Goal: Task Accomplishment & Management: Use online tool/utility

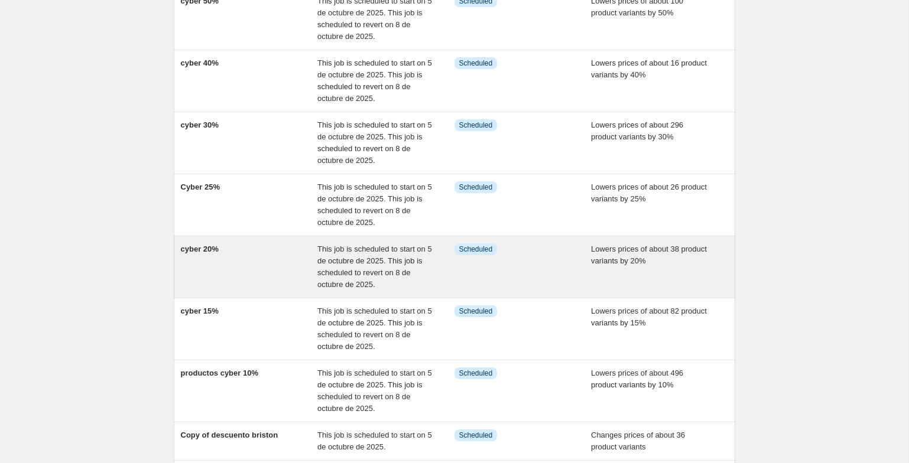
scroll to position [182, 0]
click at [193, 256] on div "cyber 20%" at bounding box center [249, 266] width 137 height 47
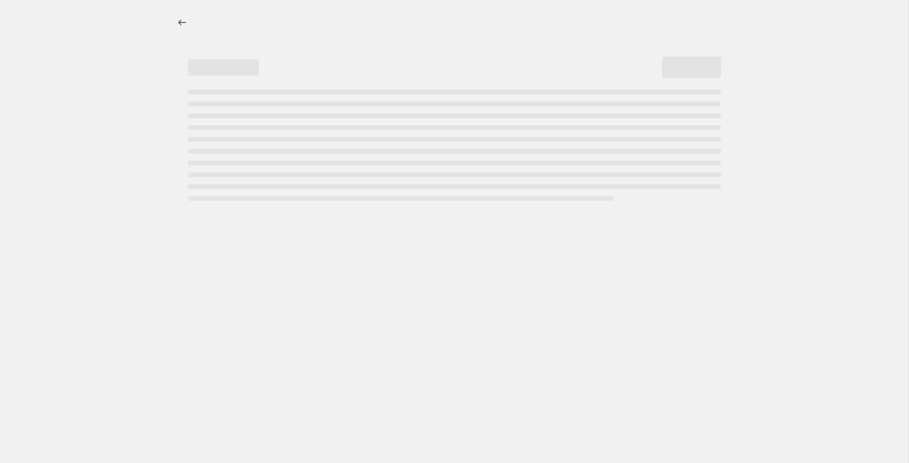
select select "percentage"
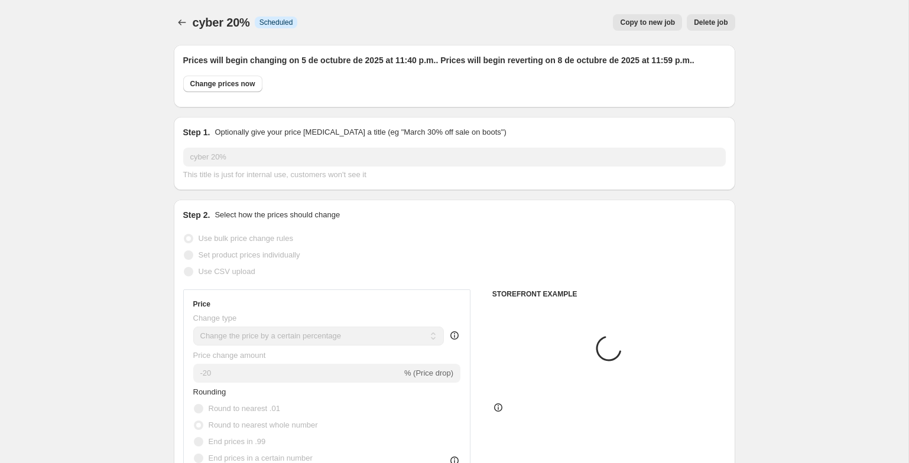
select select "tag"
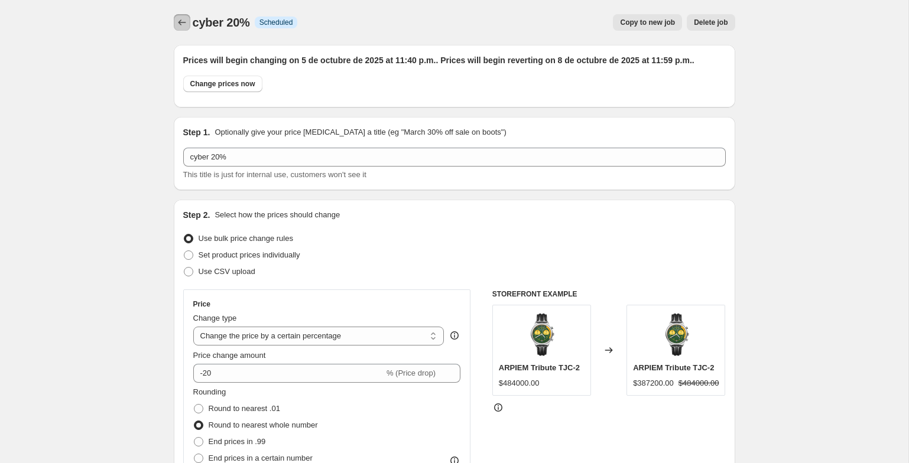
click at [183, 19] on icon "Price change jobs" at bounding box center [182, 23] width 12 height 12
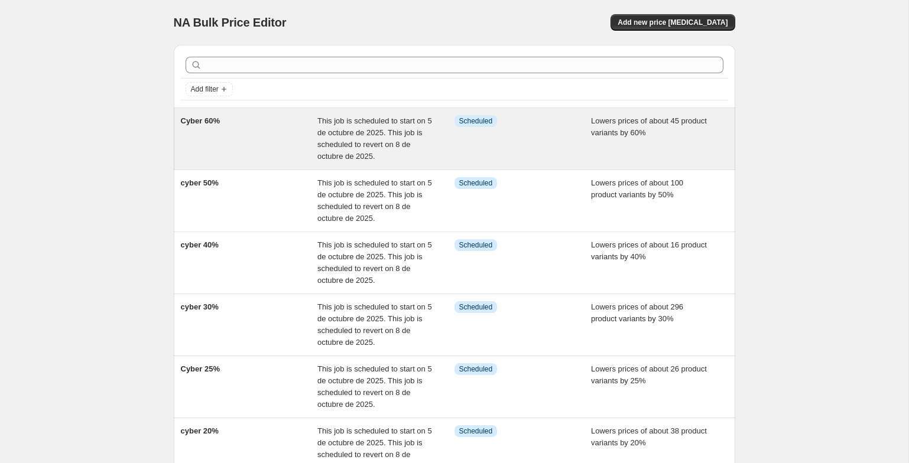
click at [211, 129] on div "Cyber 60%" at bounding box center [249, 138] width 137 height 47
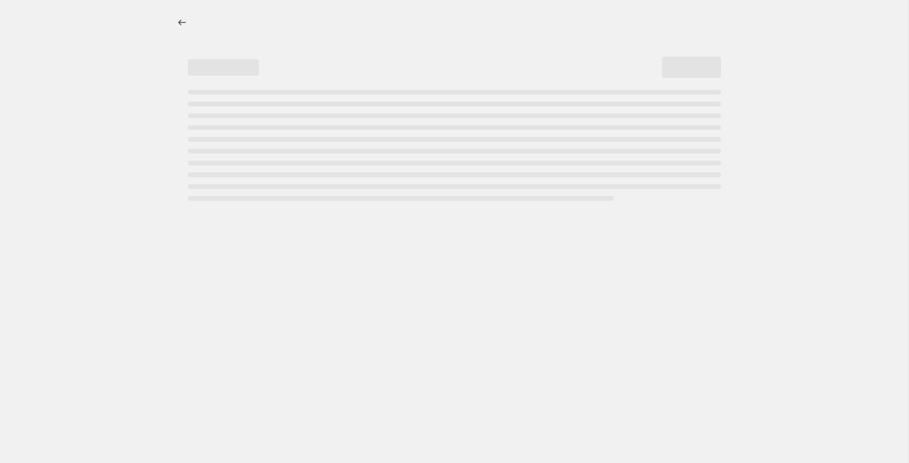
select select "percentage"
select select "tag"
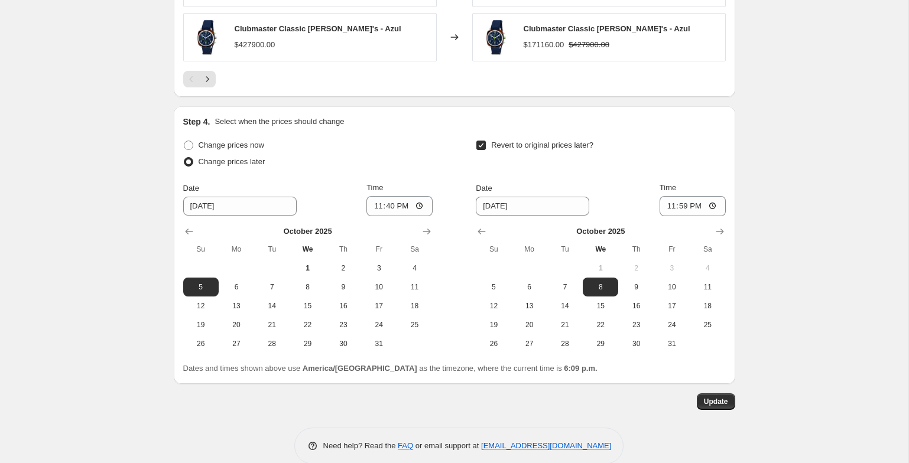
scroll to position [1102, 0]
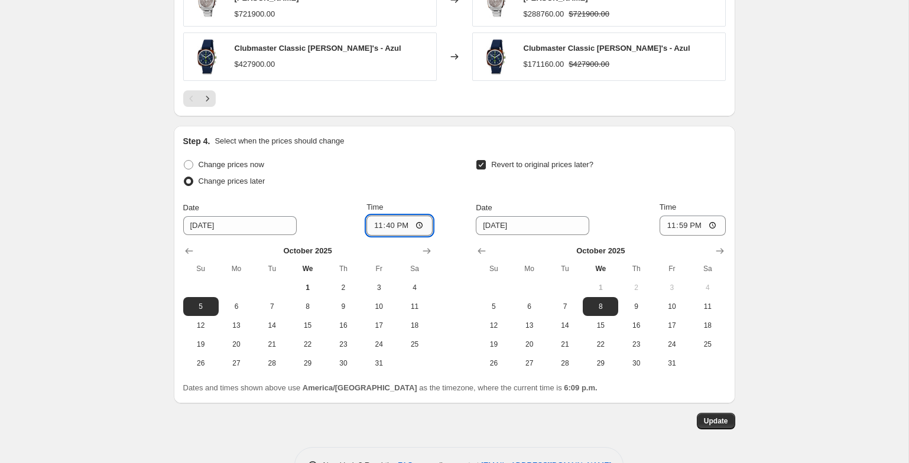
click at [395, 227] on input "23:40" at bounding box center [399, 226] width 66 height 20
type input "11:40"
click at [724, 420] on span "Update" at bounding box center [716, 421] width 24 height 9
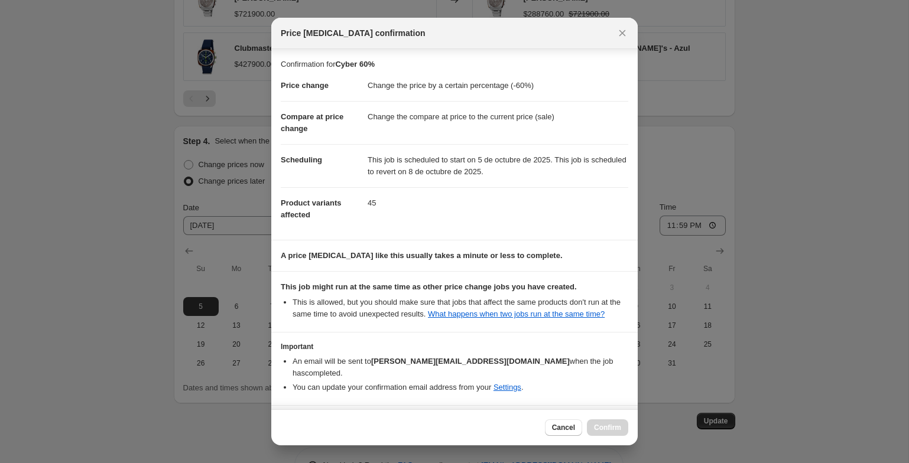
scroll to position [44, 0]
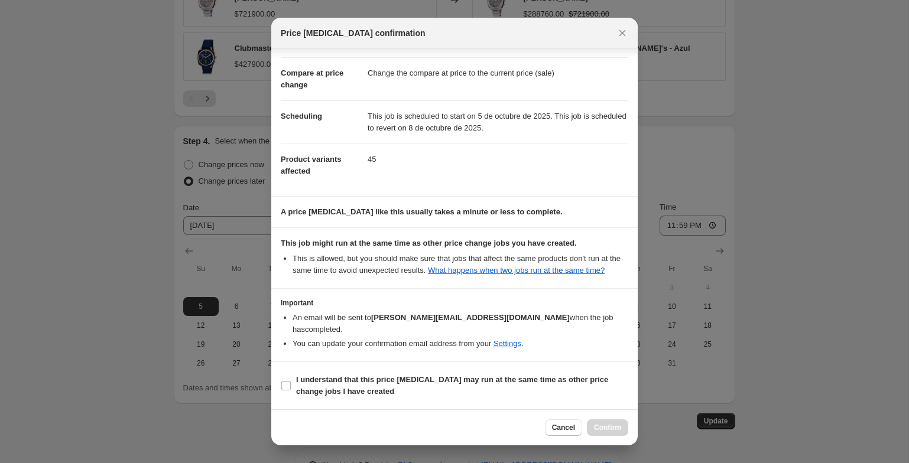
click at [291, 405] on section "I understand that this price [MEDICAL_DATA] may run at the same time as other p…" at bounding box center [454, 385] width 366 height 47
click at [303, 381] on b "I understand that this price [MEDICAL_DATA] may run at the same time as other p…" at bounding box center [452, 385] width 312 height 21
click at [291, 381] on input "I understand that this price [MEDICAL_DATA] may run at the same time as other p…" at bounding box center [285, 385] width 9 height 9
checkbox input "true"
click at [616, 424] on span "Confirm" at bounding box center [607, 427] width 27 height 9
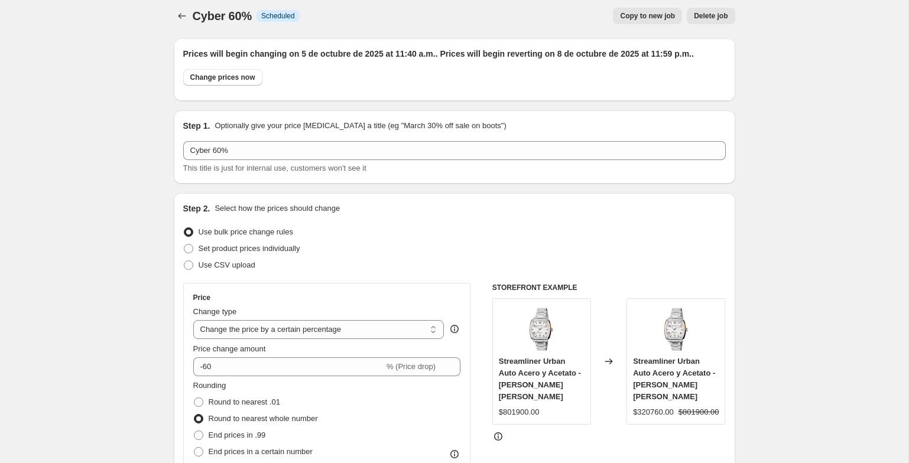
scroll to position [0, 0]
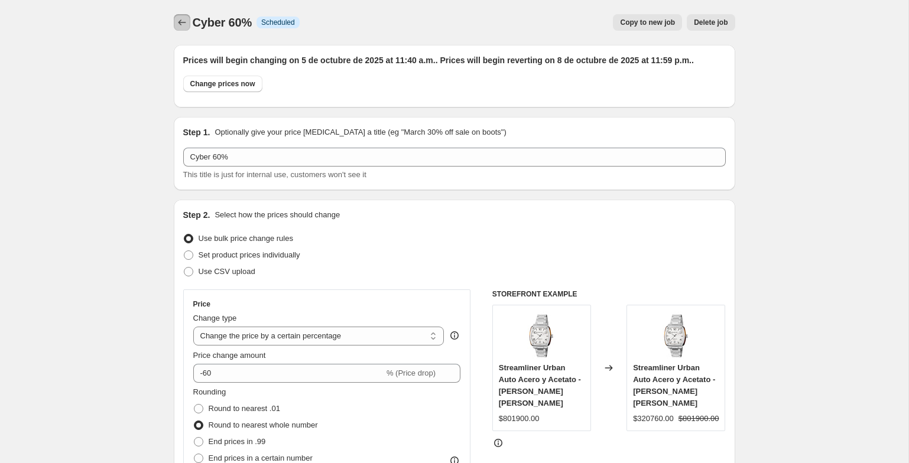
click at [181, 24] on icon "Price change jobs" at bounding box center [182, 23] width 12 height 12
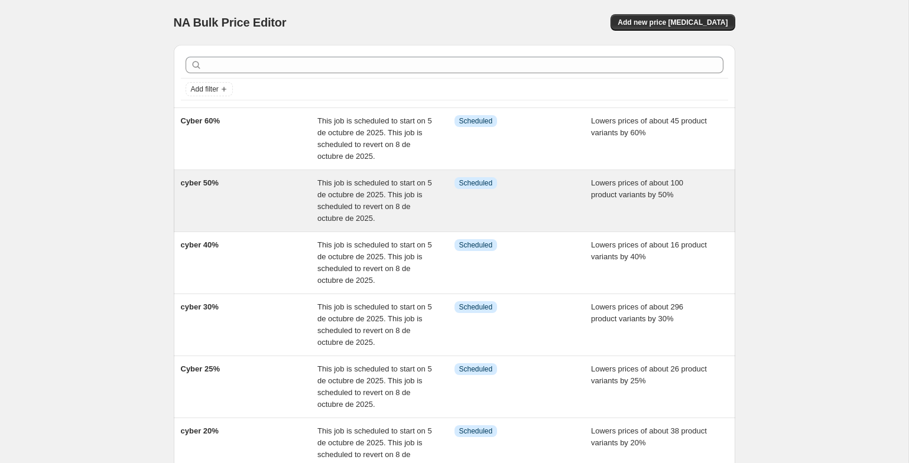
click at [219, 194] on div "cyber 50%" at bounding box center [249, 200] width 137 height 47
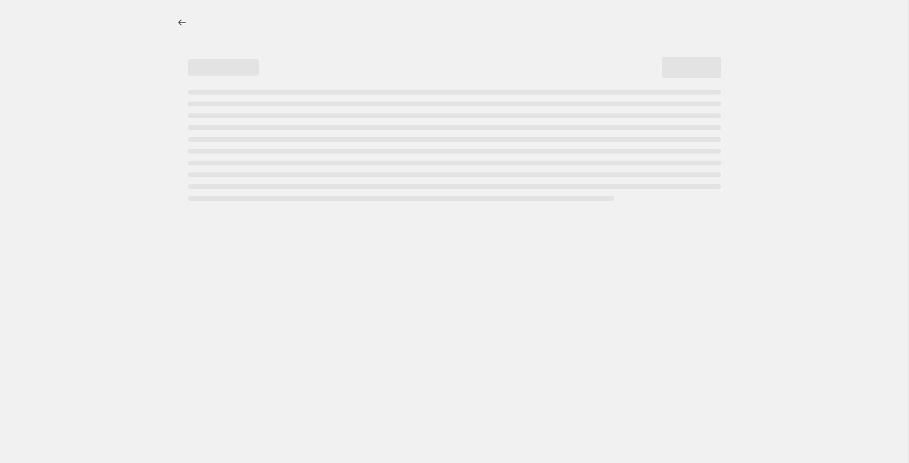
select select "percentage"
select select "tag"
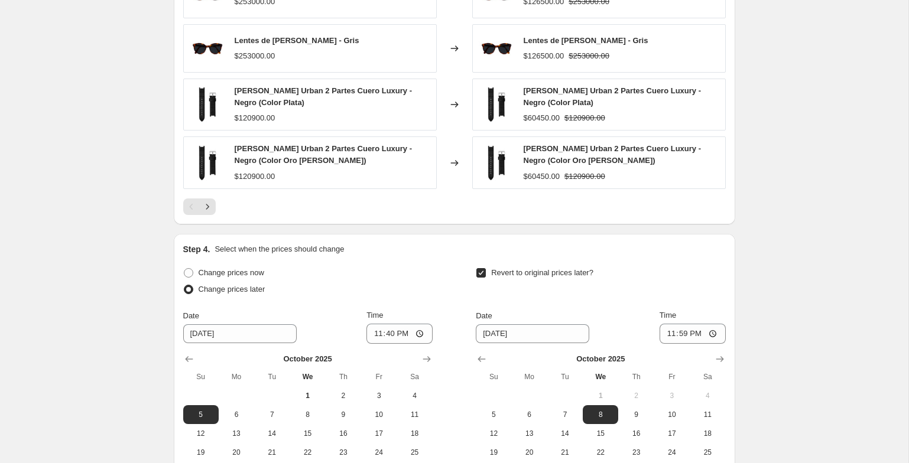
scroll to position [1133, 0]
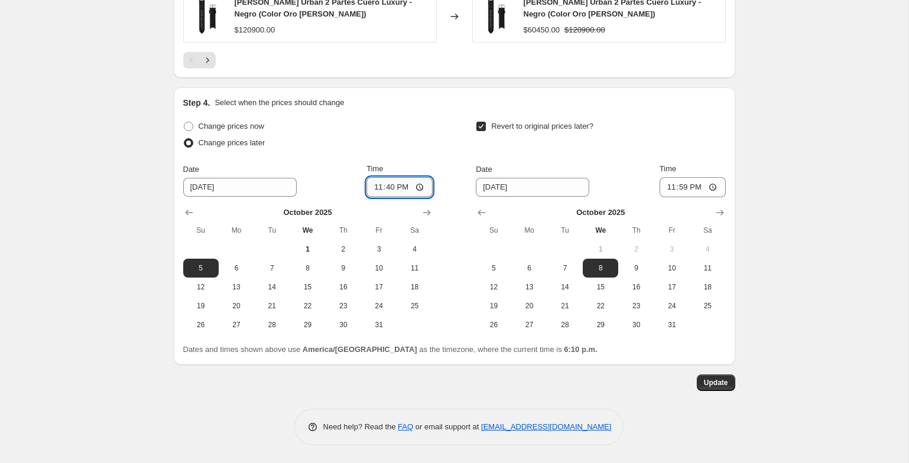
click at [400, 190] on input "23:40" at bounding box center [399, 187] width 66 height 20
click at [398, 188] on input "23:40" at bounding box center [399, 187] width 66 height 20
click at [401, 187] on input "23:40" at bounding box center [399, 187] width 66 height 20
click at [356, 185] on div "Date [DATE] Time 23:40" at bounding box center [307, 180] width 249 height 34
click at [395, 186] on input "23:40" at bounding box center [399, 187] width 66 height 20
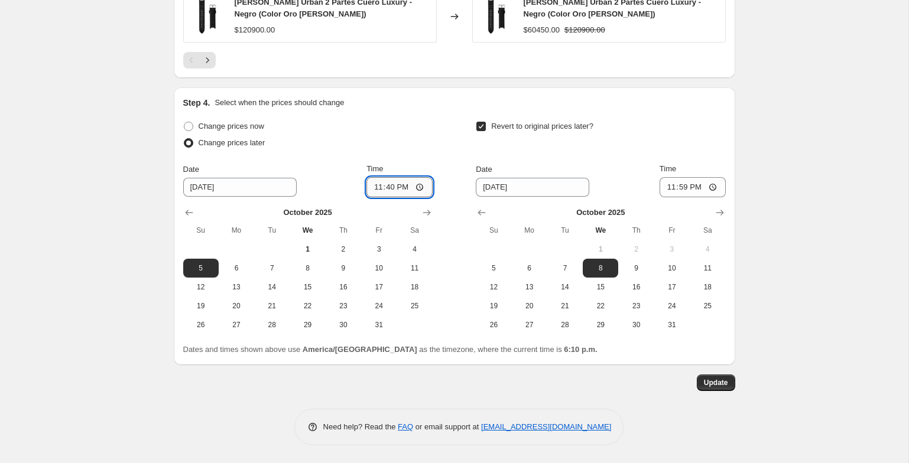
type input "11:40"
click at [713, 383] on span "Update" at bounding box center [716, 382] width 24 height 9
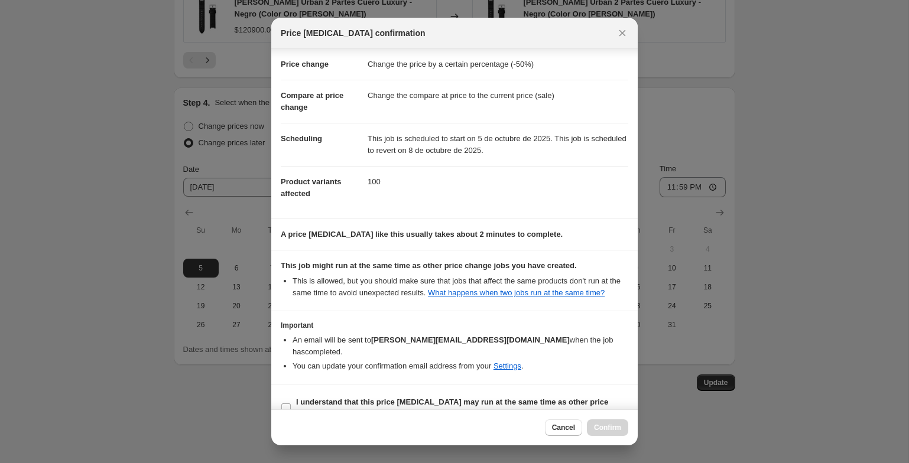
scroll to position [44, 0]
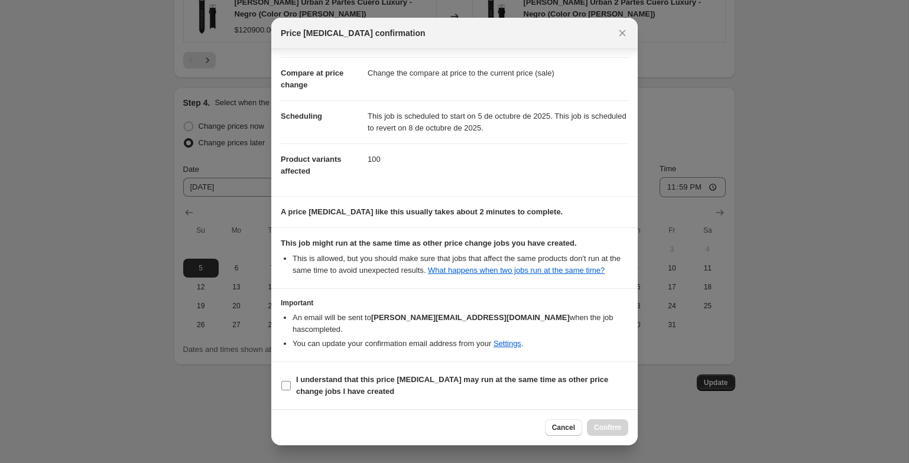
click at [470, 384] on span "I understand that this price [MEDICAL_DATA] may run at the same time as other p…" at bounding box center [462, 386] width 332 height 24
click at [291, 384] on input "I understand that this price [MEDICAL_DATA] may run at the same time as other p…" at bounding box center [285, 385] width 9 height 9
checkbox input "true"
click at [602, 429] on span "Confirm" at bounding box center [607, 427] width 27 height 9
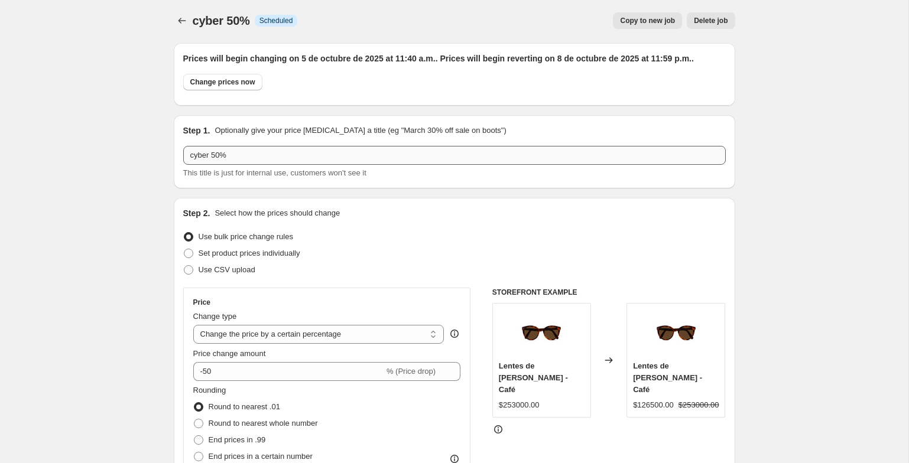
scroll to position [0, 0]
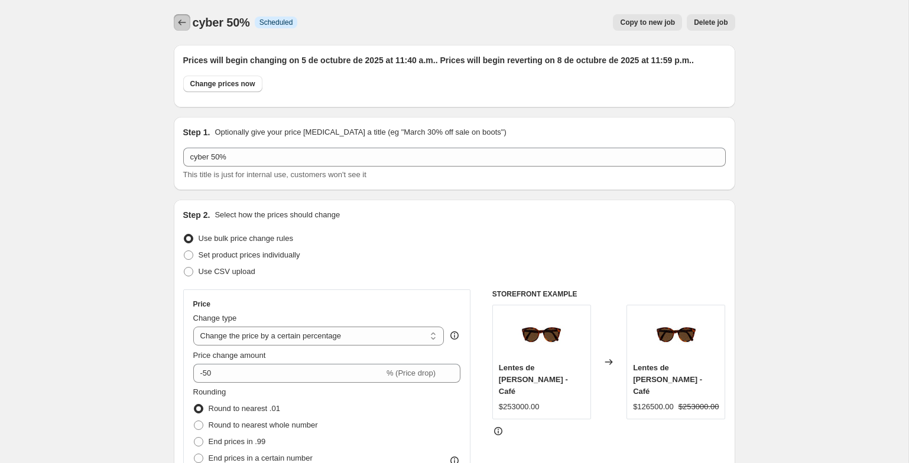
click at [176, 21] on icon "Price change jobs" at bounding box center [182, 23] width 12 height 12
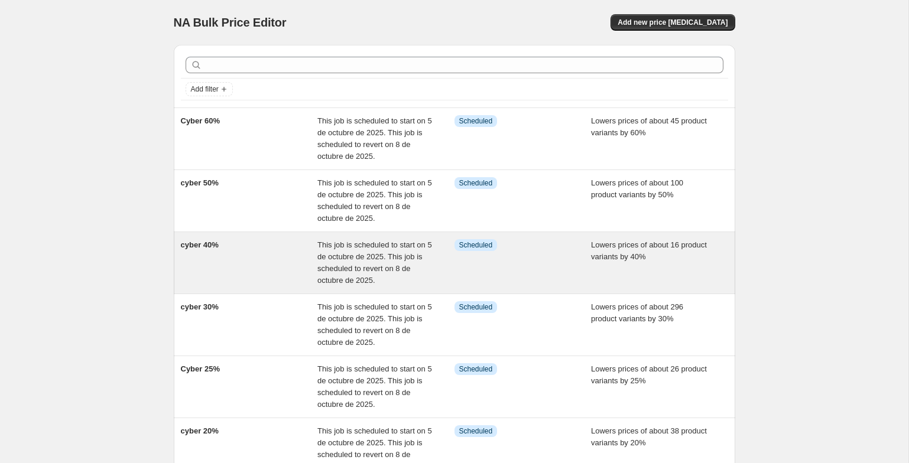
click at [271, 265] on div "cyber 40%" at bounding box center [249, 262] width 137 height 47
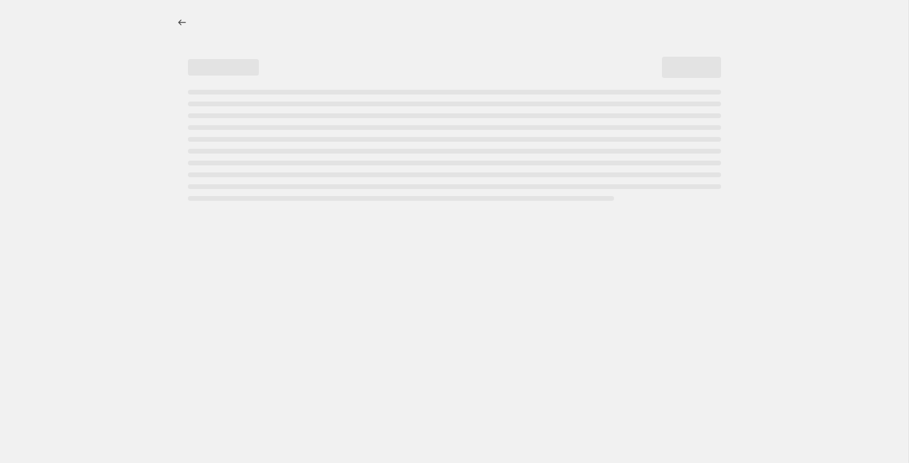
select select "percentage"
select select "tag"
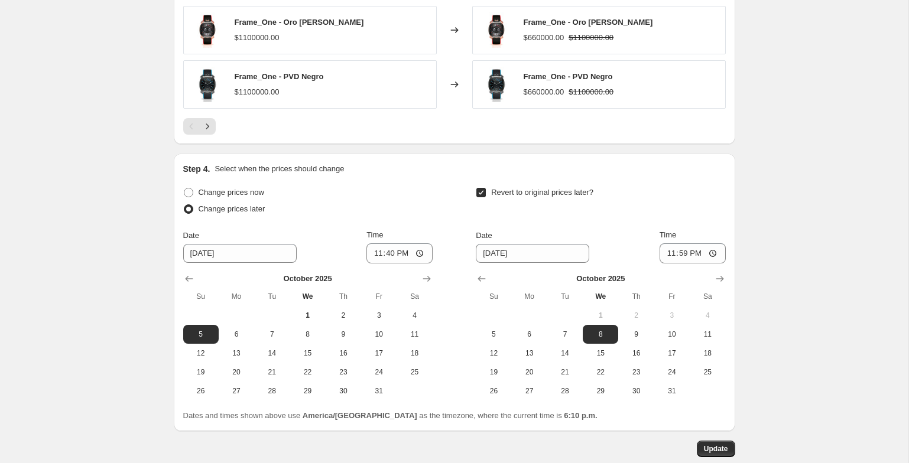
scroll to position [1125, 0]
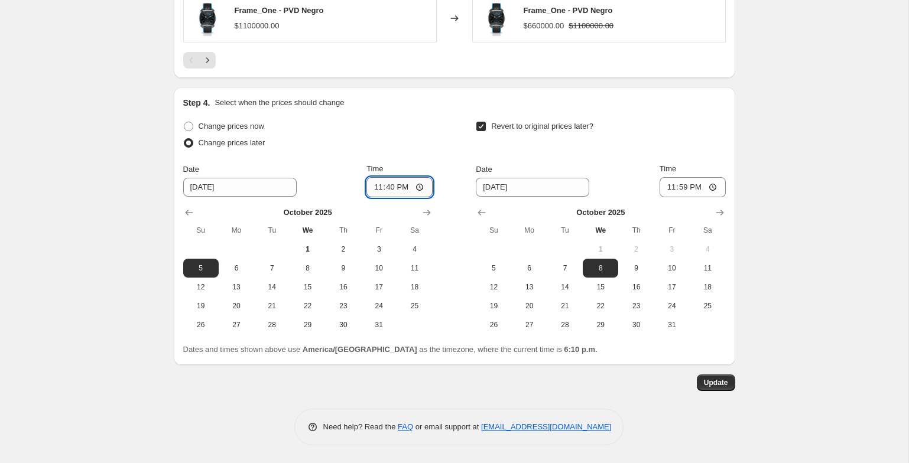
click at [397, 190] on input "23:40" at bounding box center [399, 187] width 66 height 20
click at [397, 186] on input "23:40" at bounding box center [399, 187] width 66 height 20
type input "11:40"
click at [708, 378] on button "Update" at bounding box center [716, 383] width 38 height 17
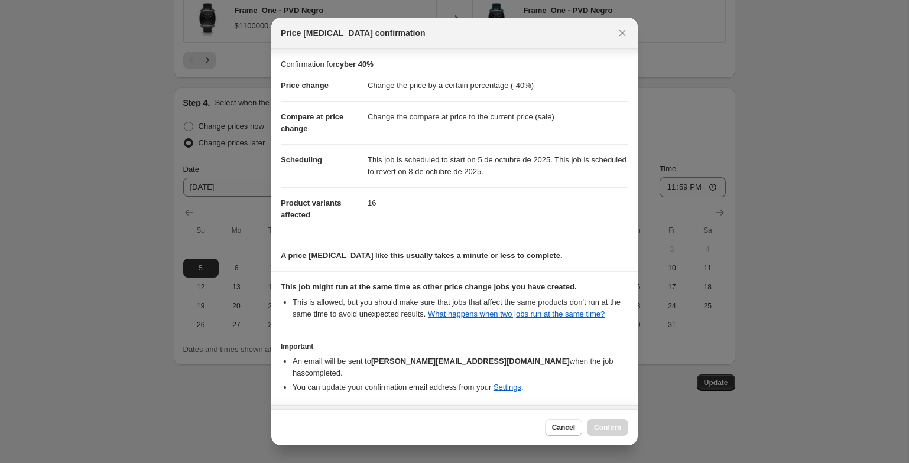
scroll to position [44, 0]
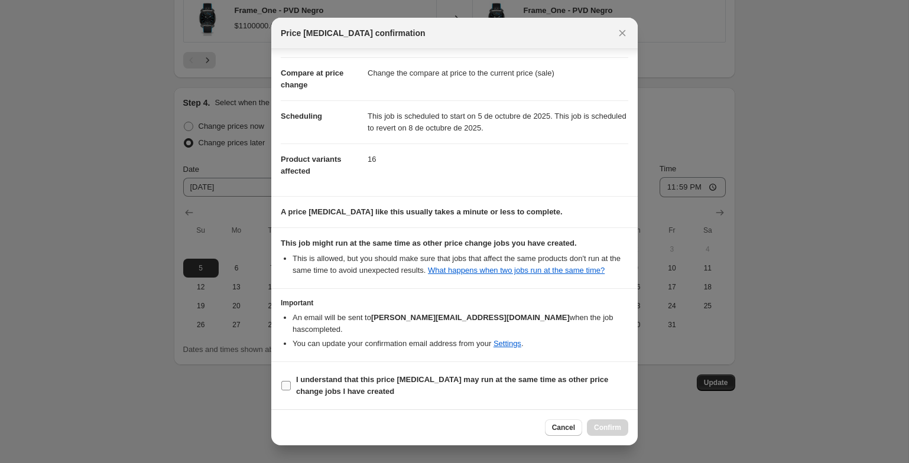
click at [459, 378] on b "I understand that this price [MEDICAL_DATA] may run at the same time as other p…" at bounding box center [452, 385] width 312 height 21
click at [291, 381] on input "I understand that this price [MEDICAL_DATA] may run at the same time as other p…" at bounding box center [285, 385] width 9 height 9
checkbox input "true"
click at [600, 429] on span "Confirm" at bounding box center [607, 427] width 27 height 9
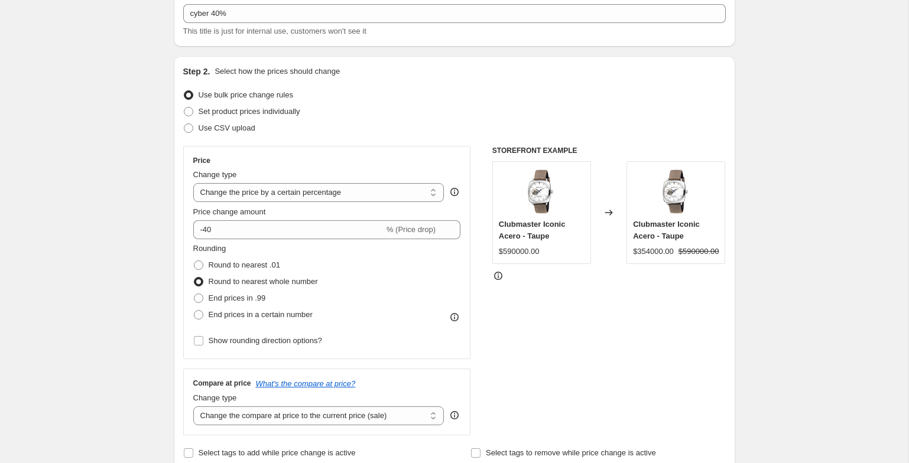
scroll to position [0, 0]
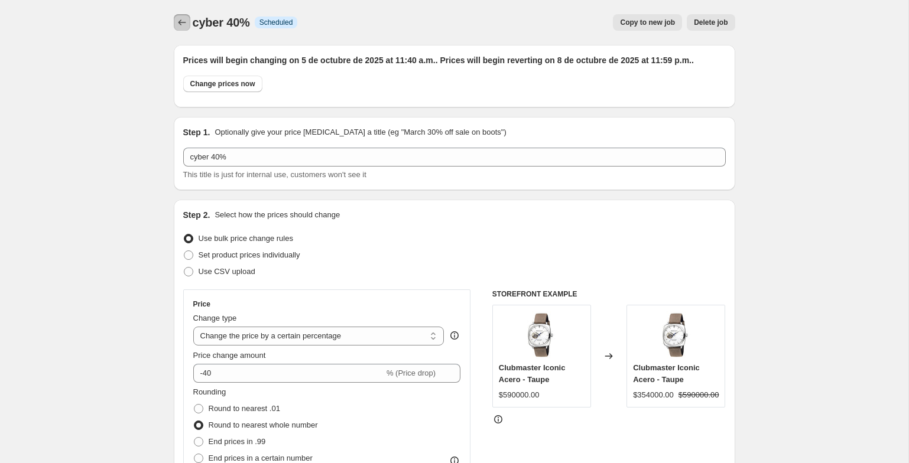
click at [184, 26] on icon "Price change jobs" at bounding box center [182, 23] width 12 height 12
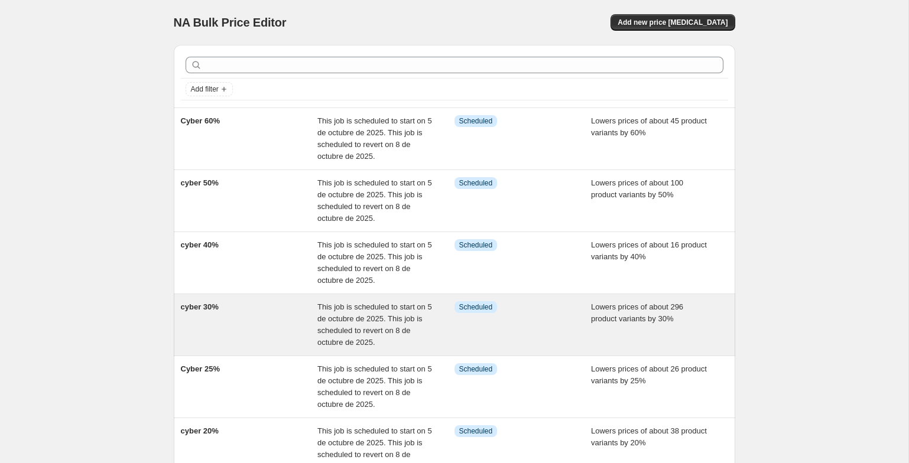
click at [246, 330] on div "cyber 30%" at bounding box center [249, 324] width 137 height 47
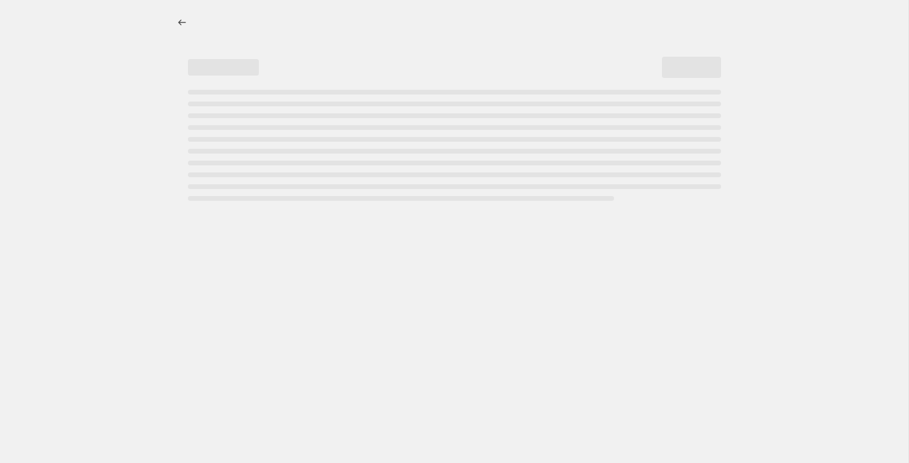
select select "percentage"
select select "tag"
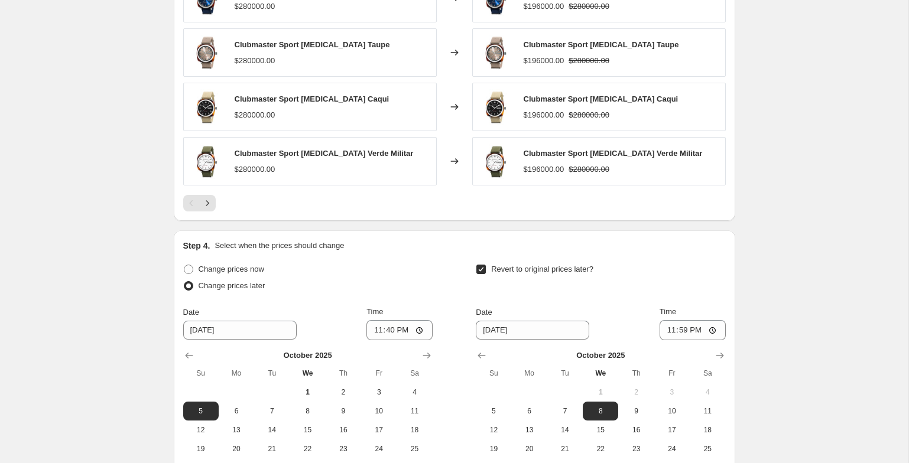
scroll to position [1129, 0]
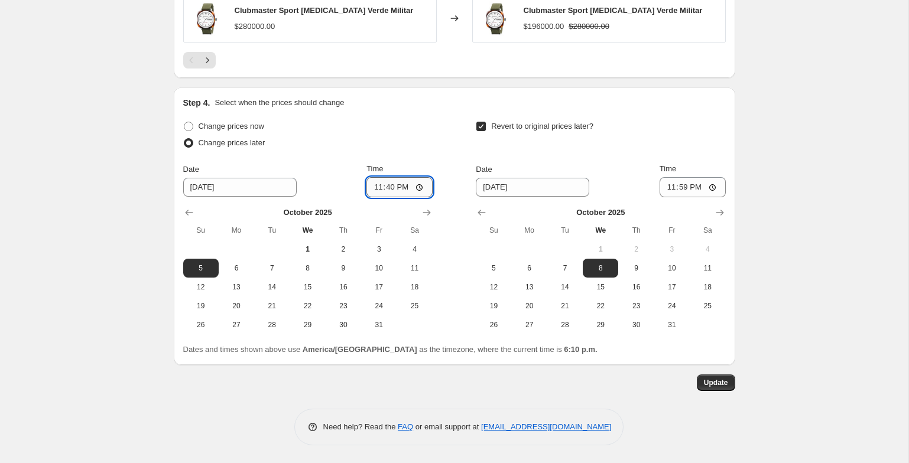
click at [394, 186] on input "23:40" at bounding box center [399, 187] width 66 height 20
type input "11:40"
click at [721, 382] on span "Update" at bounding box center [716, 382] width 24 height 9
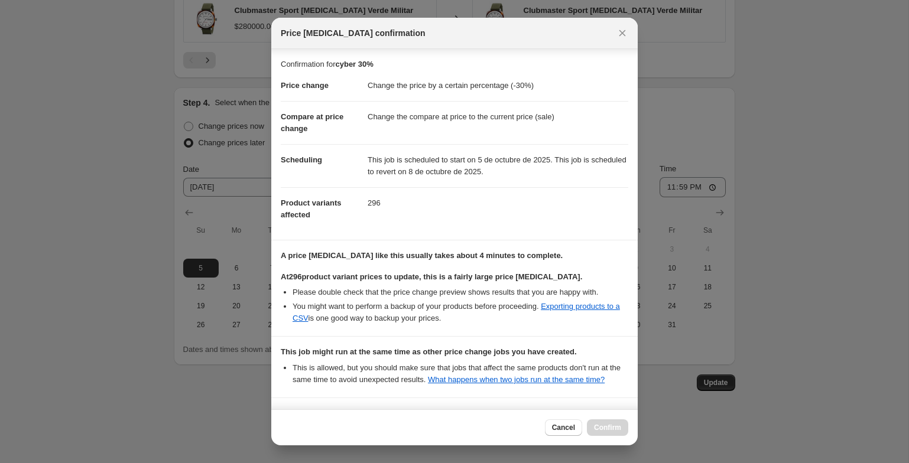
scroll to position [181, 0]
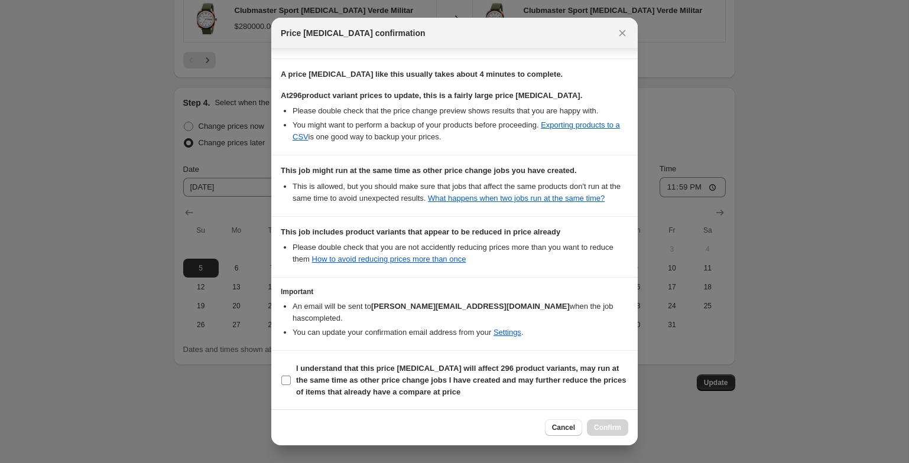
click at [405, 364] on b "I understand that this price [MEDICAL_DATA] will affect 296 product variants, m…" at bounding box center [461, 380] width 330 height 32
click at [291, 376] on input "I understand that this price [MEDICAL_DATA] will affect 296 product variants, m…" at bounding box center [285, 380] width 9 height 9
checkbox input "true"
click at [598, 418] on div "Cancel Confirm" at bounding box center [454, 427] width 366 height 36
click at [600, 426] on span "Confirm" at bounding box center [607, 427] width 27 height 9
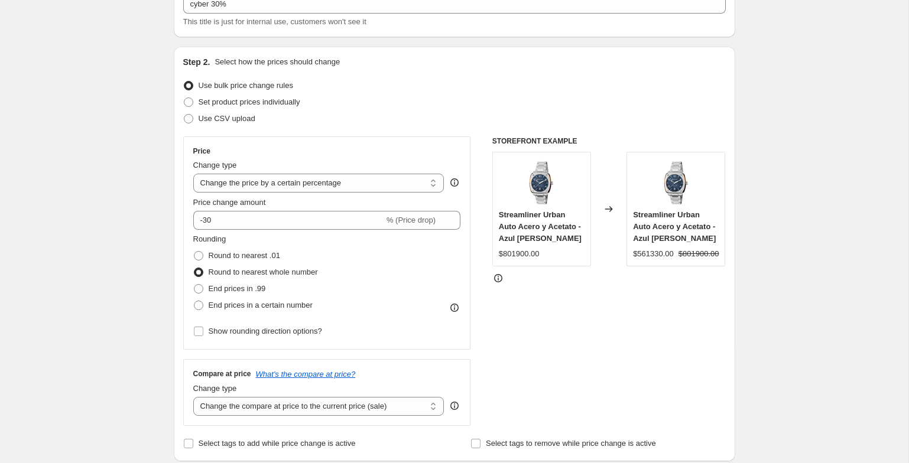
scroll to position [0, 0]
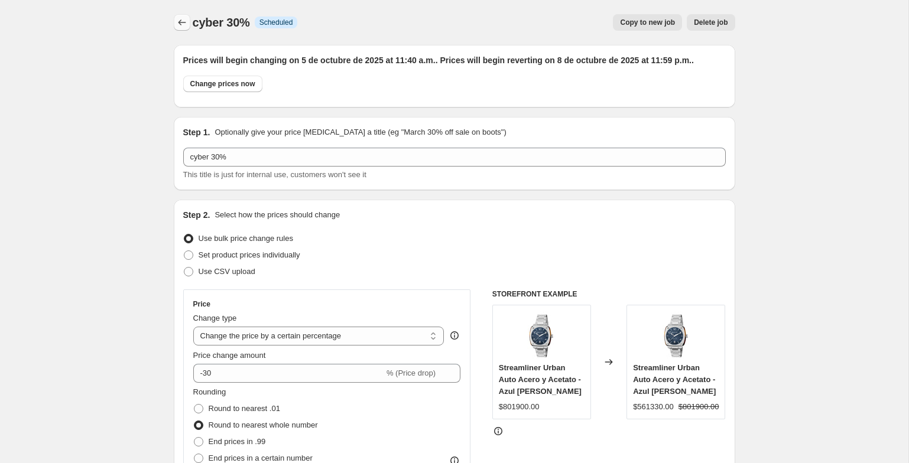
click at [183, 25] on icon "Price change jobs" at bounding box center [182, 23] width 12 height 12
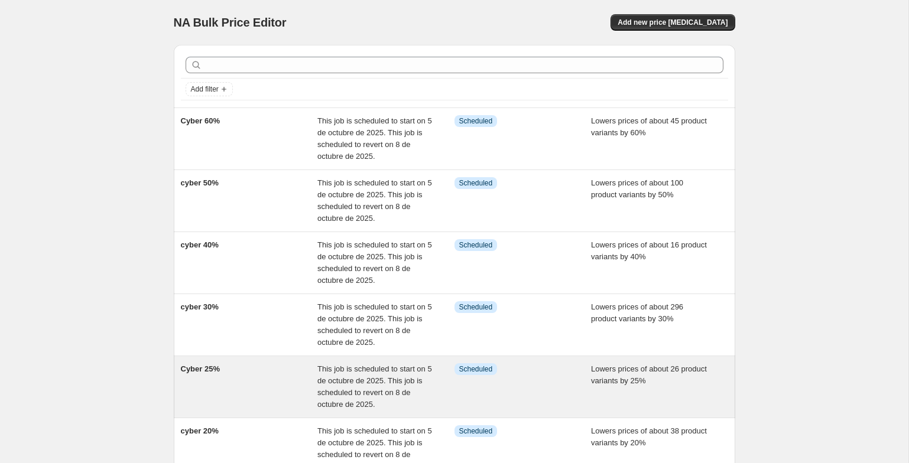
click at [274, 381] on div "Cyber 25%" at bounding box center [249, 386] width 137 height 47
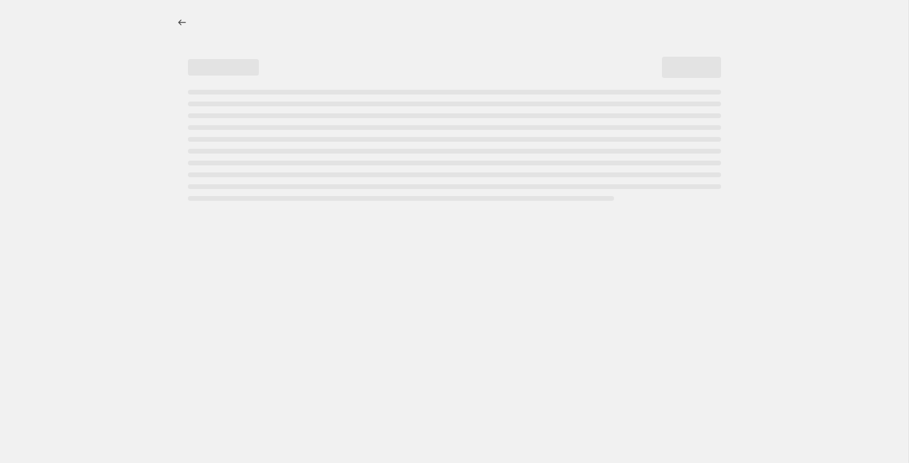
select select "percentage"
select select "tag"
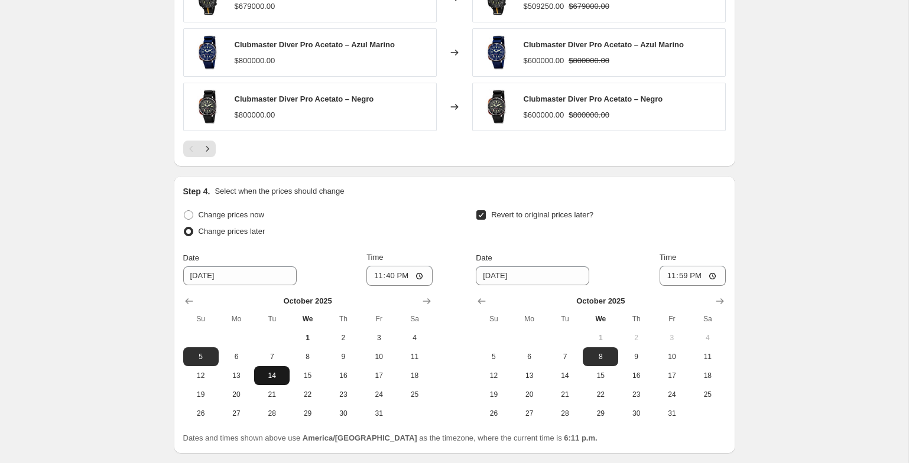
scroll to position [1042, 0]
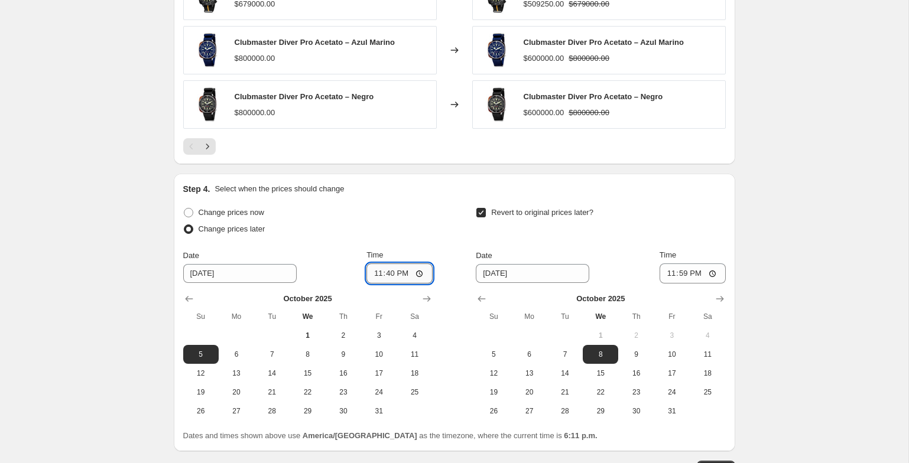
click at [394, 270] on input "23:40" at bounding box center [399, 274] width 66 height 20
type input "11:40"
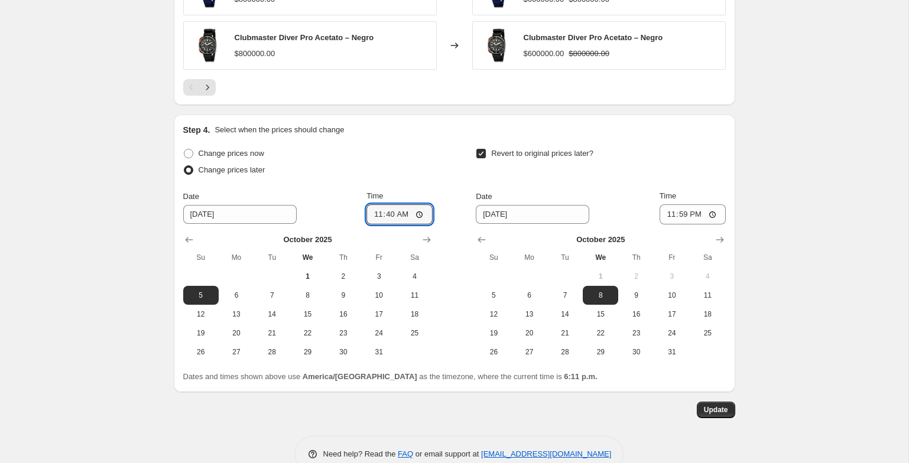
scroll to position [1125, 0]
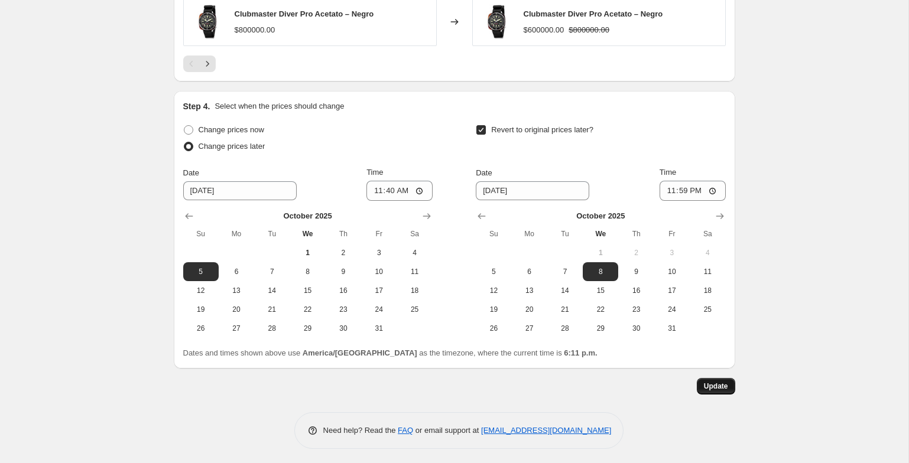
click at [706, 382] on span "Update" at bounding box center [716, 386] width 24 height 9
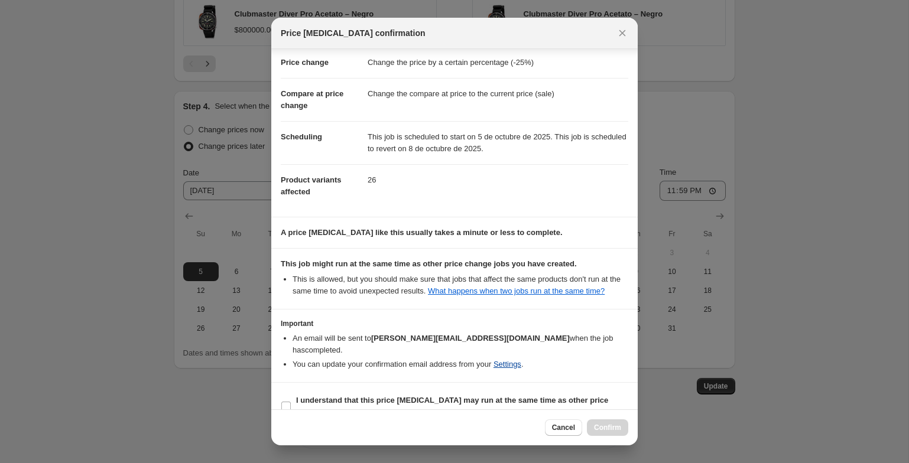
scroll to position [44, 0]
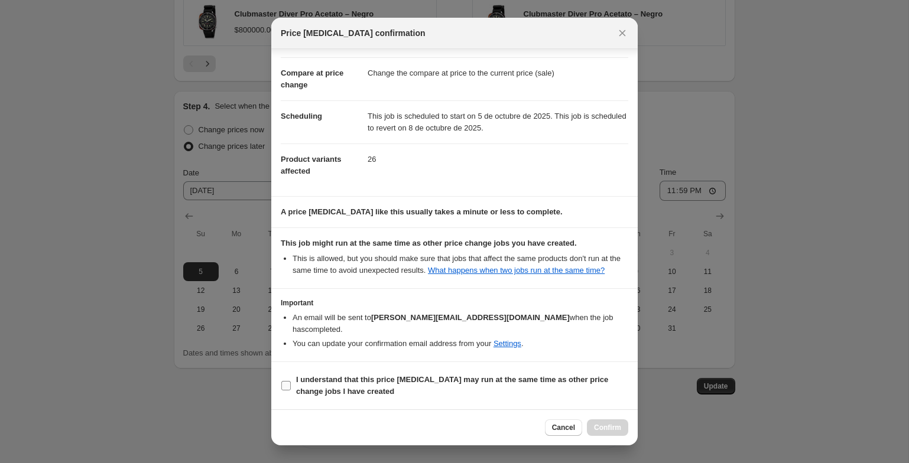
click at [514, 385] on span "I understand that this price [MEDICAL_DATA] may run at the same time as other p…" at bounding box center [462, 386] width 332 height 24
click at [291, 385] on input "I understand that this price [MEDICAL_DATA] may run at the same time as other p…" at bounding box center [285, 385] width 9 height 9
checkbox input "true"
click at [609, 424] on span "Confirm" at bounding box center [607, 427] width 27 height 9
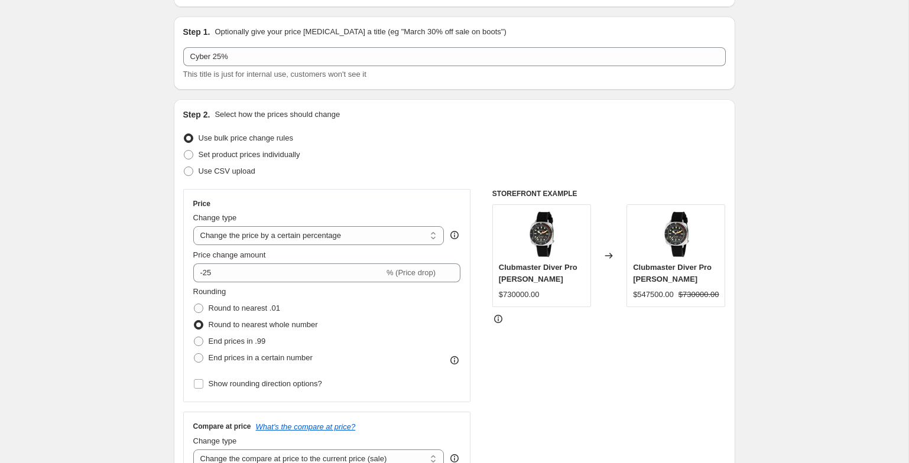
scroll to position [0, 0]
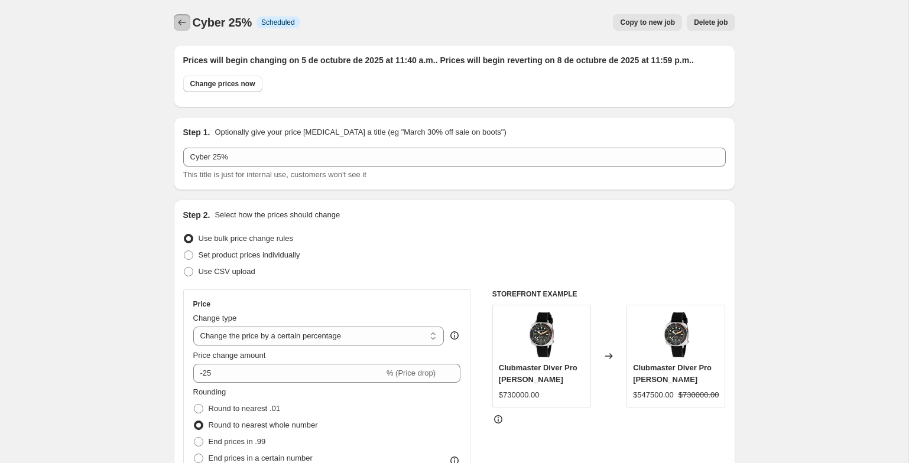
click at [184, 24] on icon "Price change jobs" at bounding box center [182, 23] width 12 height 12
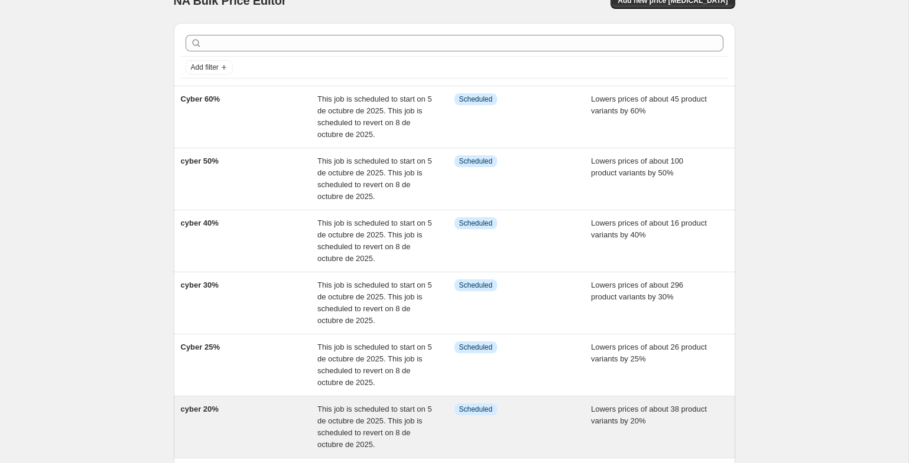
scroll to position [83, 0]
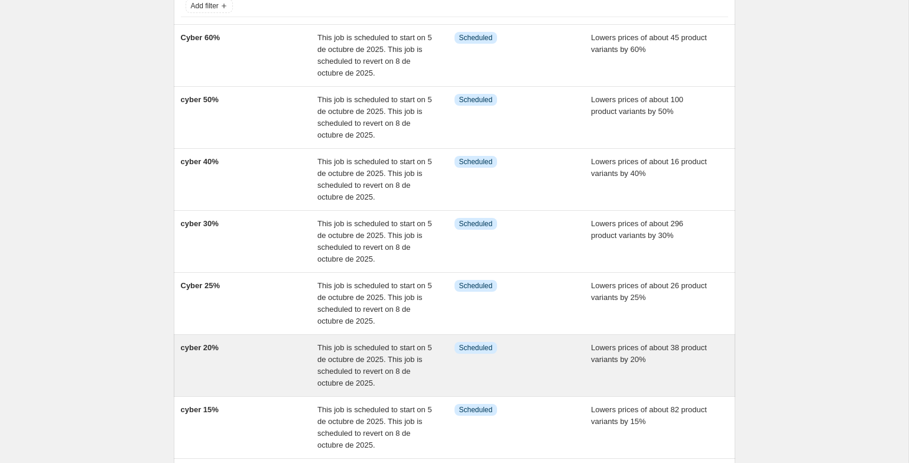
click at [255, 362] on div "cyber 20%" at bounding box center [249, 365] width 137 height 47
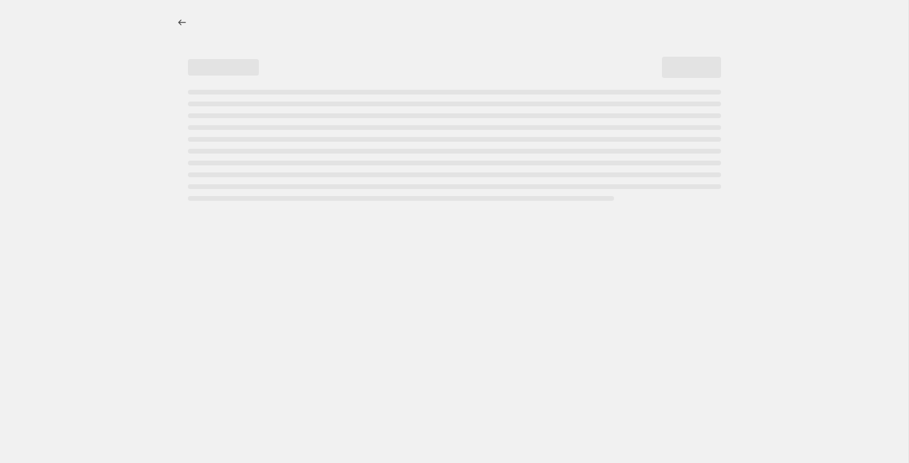
select select "percentage"
select select "tag"
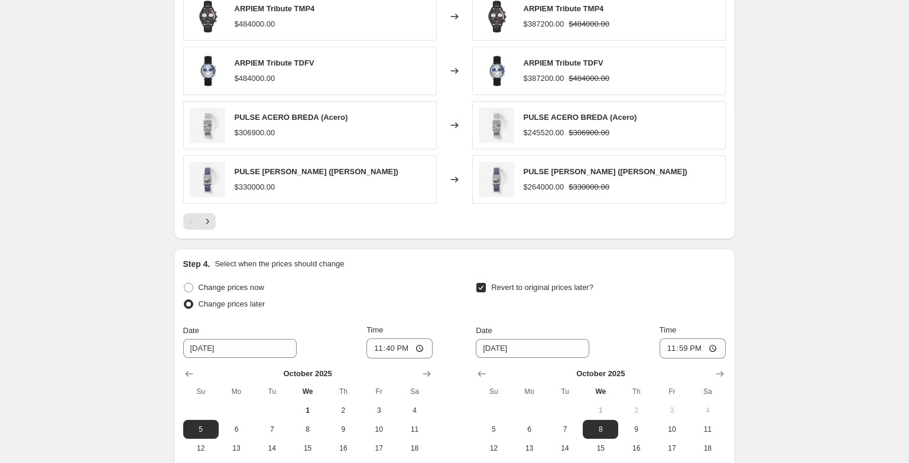
scroll to position [1125, 0]
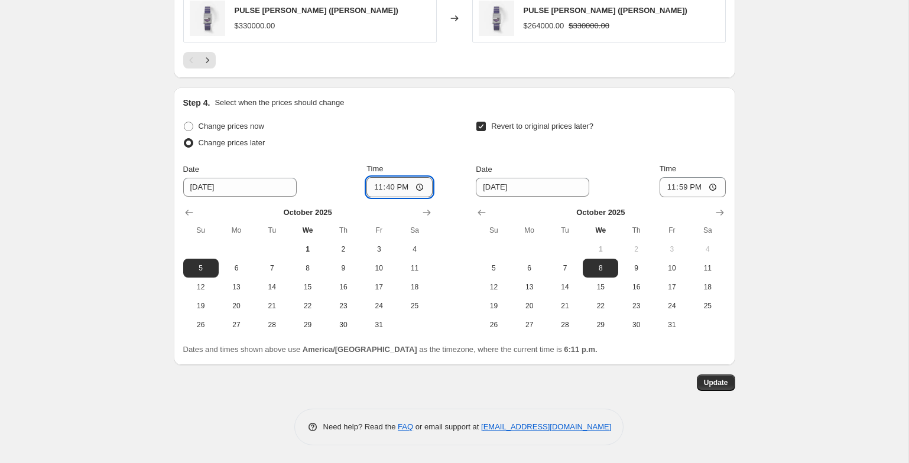
click at [402, 184] on input "23:40" at bounding box center [399, 187] width 66 height 20
type input "11:40"
click at [715, 385] on span "Update" at bounding box center [716, 382] width 24 height 9
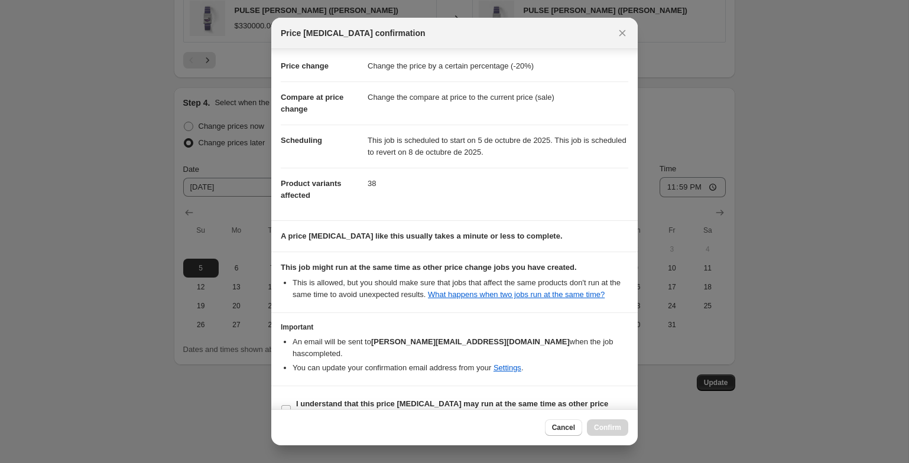
scroll to position [44, 0]
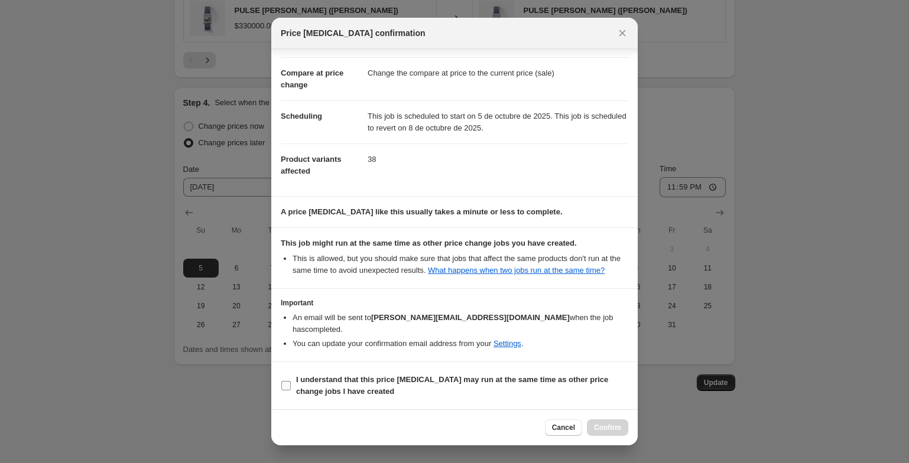
click at [480, 376] on b "I understand that this price [MEDICAL_DATA] may run at the same time as other p…" at bounding box center [452, 385] width 312 height 21
click at [291, 381] on input "I understand that this price [MEDICAL_DATA] may run at the same time as other p…" at bounding box center [285, 385] width 9 height 9
checkbox input "true"
click at [607, 432] on span "Confirm" at bounding box center [607, 427] width 27 height 9
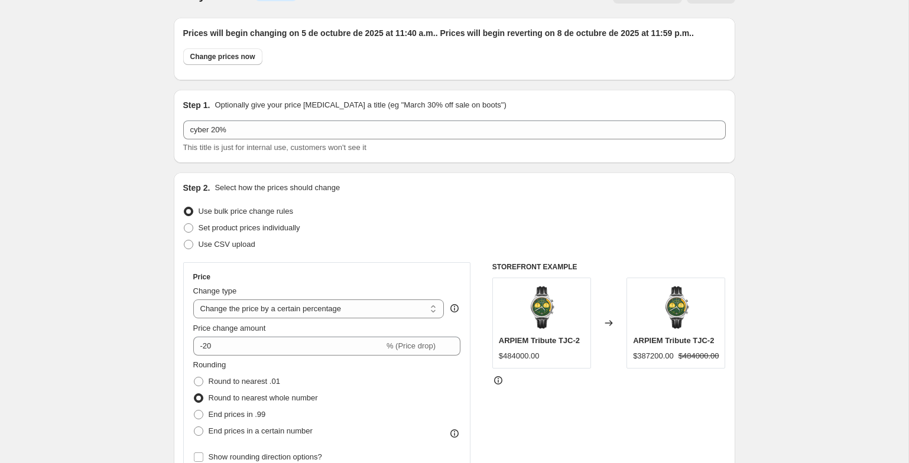
scroll to position [0, 0]
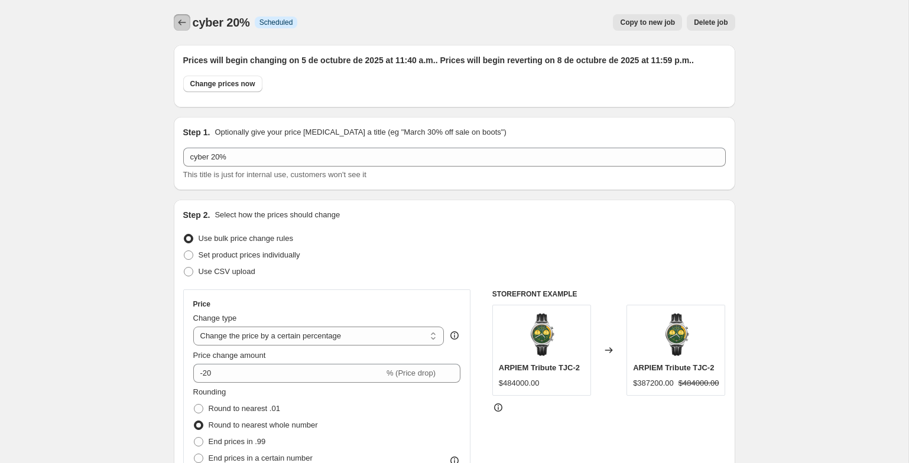
click at [186, 23] on icon "Price change jobs" at bounding box center [182, 23] width 12 height 12
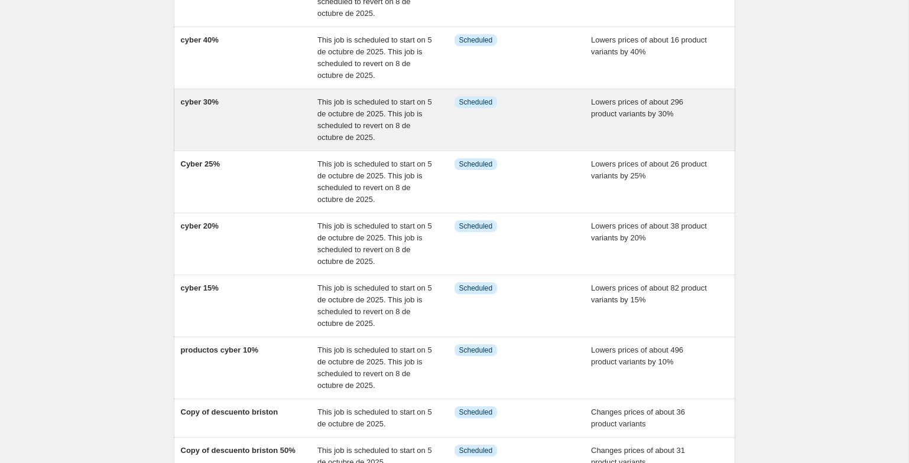
scroll to position [205, 0]
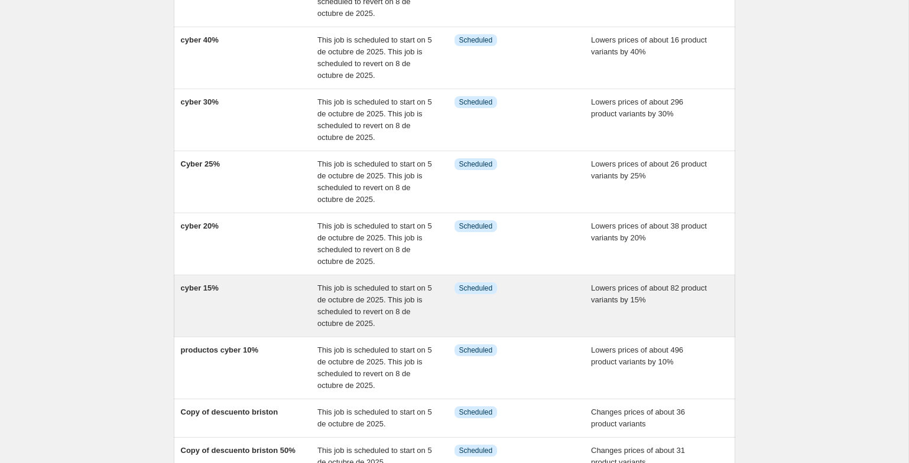
click at [248, 298] on div "cyber 15%" at bounding box center [249, 305] width 137 height 47
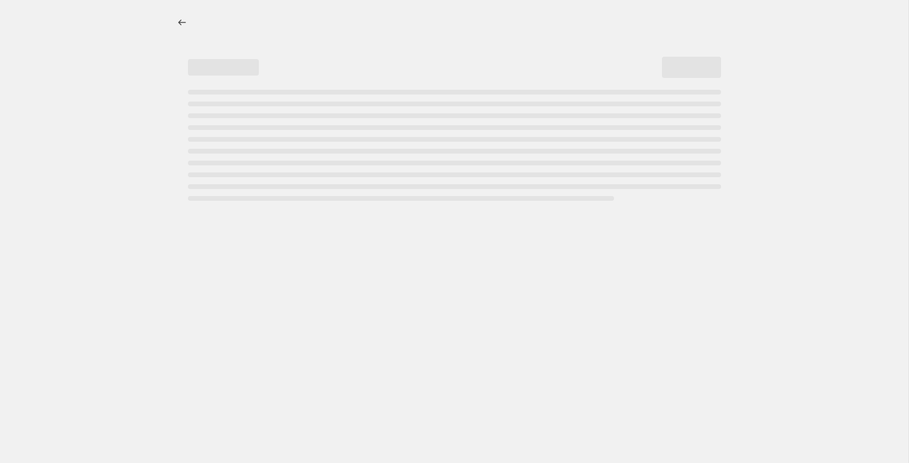
select select "percentage"
select select "tag"
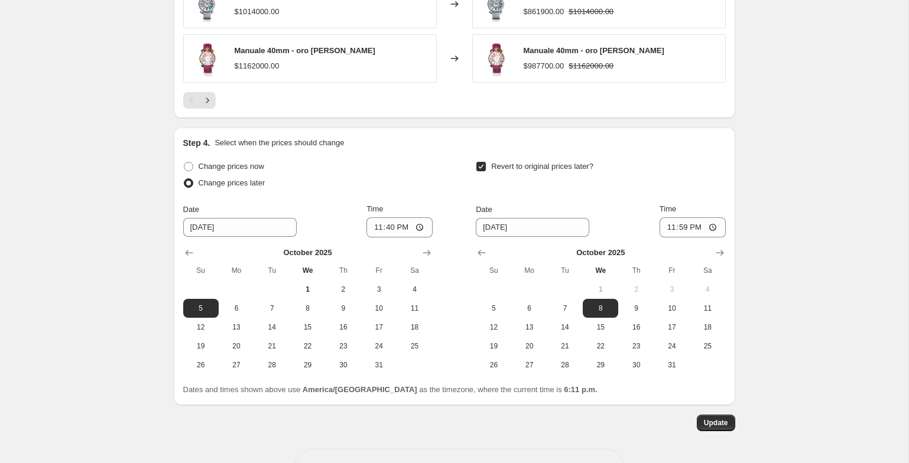
scroll to position [1125, 0]
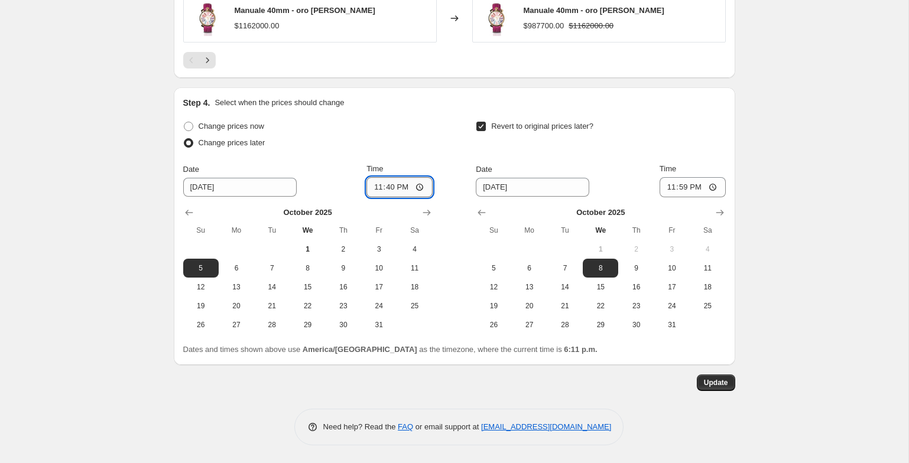
click at [400, 187] on input "23:40" at bounding box center [399, 187] width 66 height 20
type input "11:40"
click at [717, 382] on span "Update" at bounding box center [716, 382] width 24 height 9
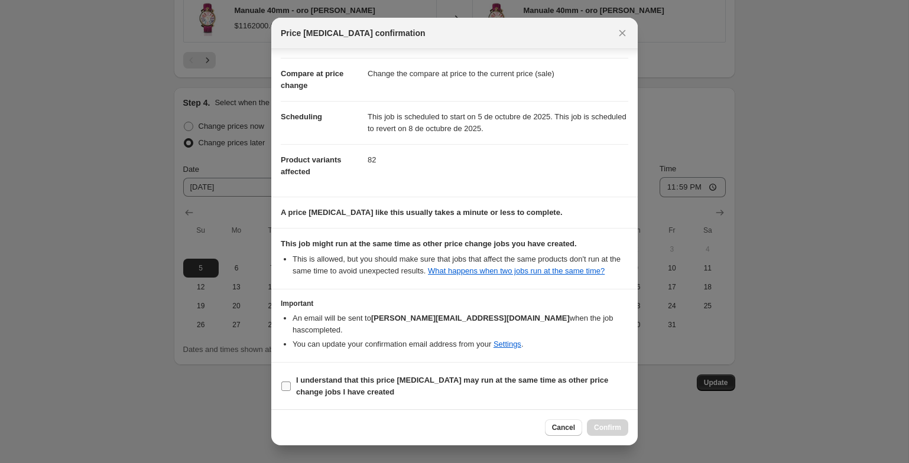
scroll to position [44, 0]
click at [390, 388] on span "I understand that this price [MEDICAL_DATA] may run at the same time as other p…" at bounding box center [462, 386] width 332 height 24
click at [291, 388] on input "I understand that this price [MEDICAL_DATA] may run at the same time as other p…" at bounding box center [285, 385] width 9 height 9
checkbox input "true"
click at [621, 429] on button "Confirm" at bounding box center [607, 428] width 41 height 17
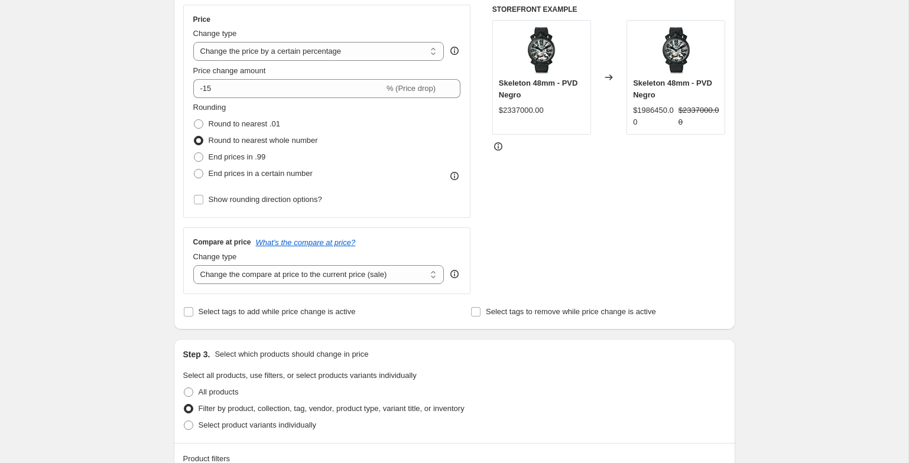
scroll to position [0, 0]
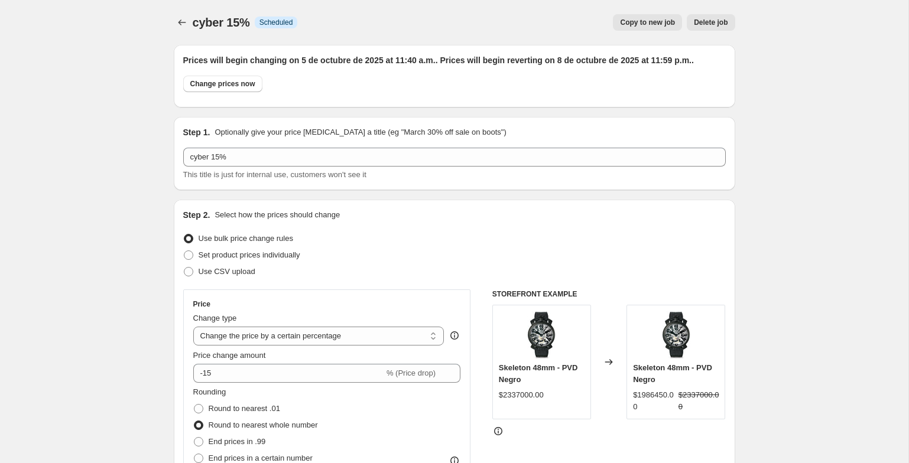
click at [195, 28] on span "cyber 15%" at bounding box center [221, 22] width 57 height 13
click at [186, 21] on icon "Price change jobs" at bounding box center [182, 23] width 12 height 12
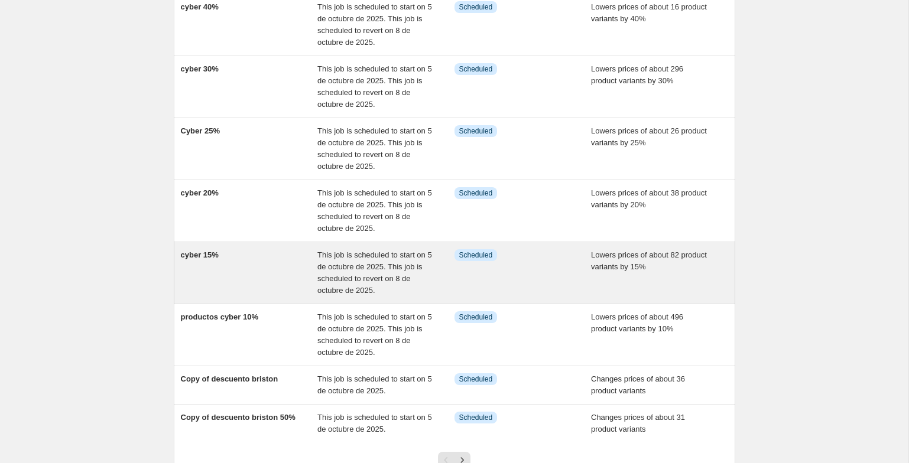
scroll to position [238, 0]
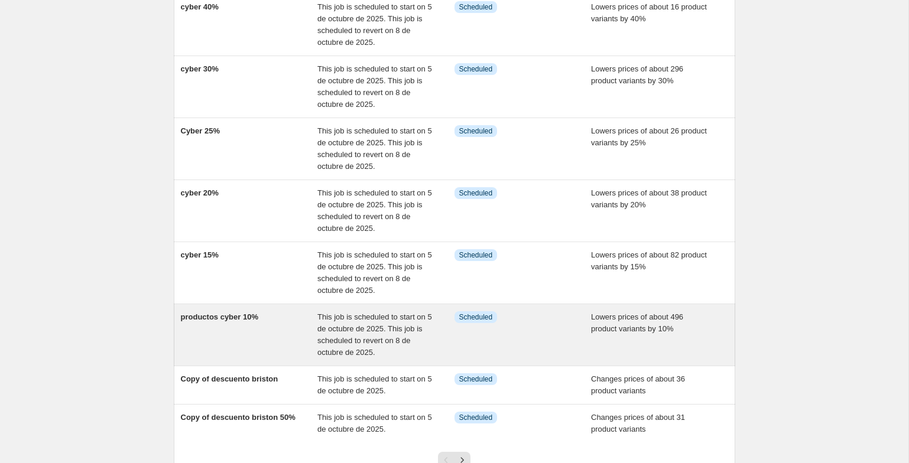
click at [262, 327] on div "productos cyber 10%" at bounding box center [249, 334] width 137 height 47
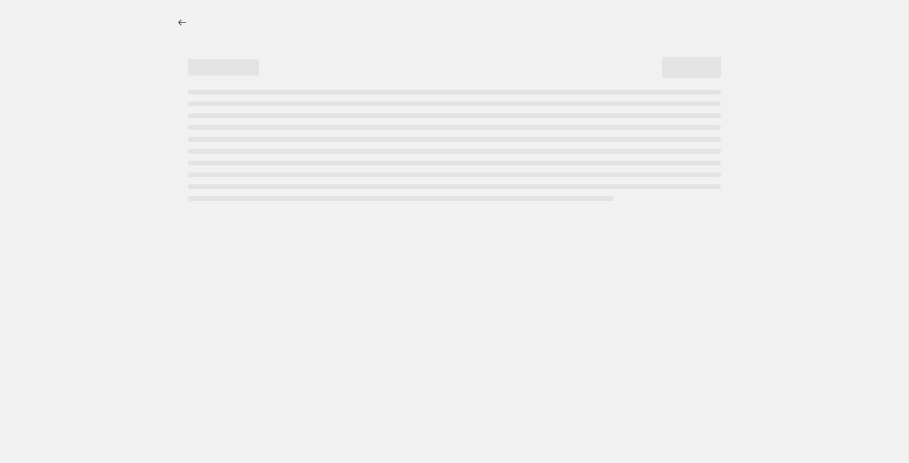
select select "percentage"
select select "tag"
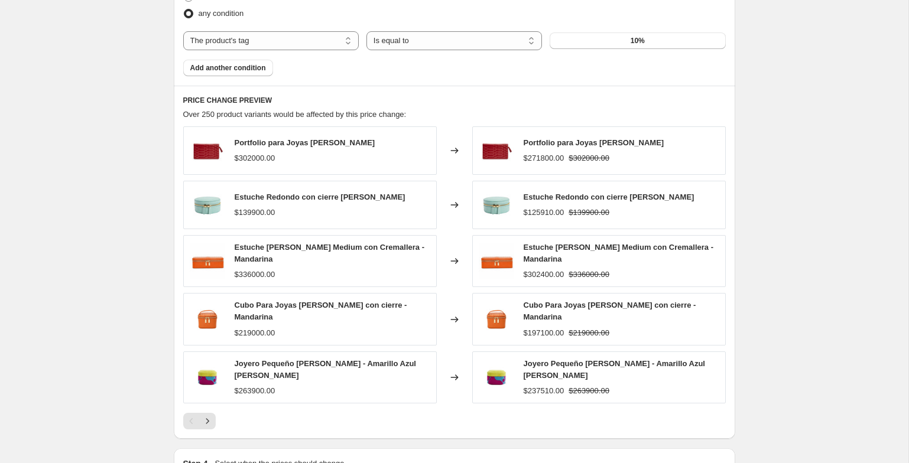
scroll to position [1129, 0]
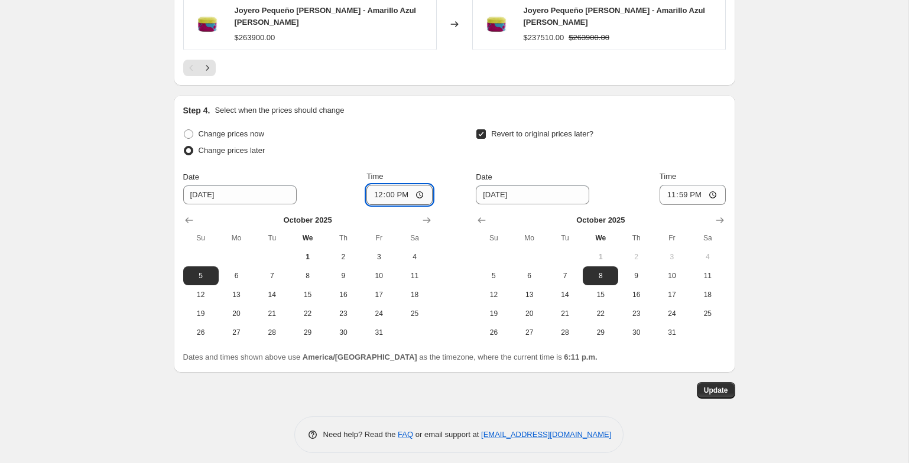
click at [380, 188] on input "12:00" at bounding box center [399, 195] width 66 height 20
click at [372, 187] on input "12:00" at bounding box center [399, 195] width 66 height 20
click at [404, 191] on input "23:40" at bounding box center [399, 195] width 66 height 20
type input "11:40"
click at [721, 386] on span "Update" at bounding box center [716, 390] width 24 height 9
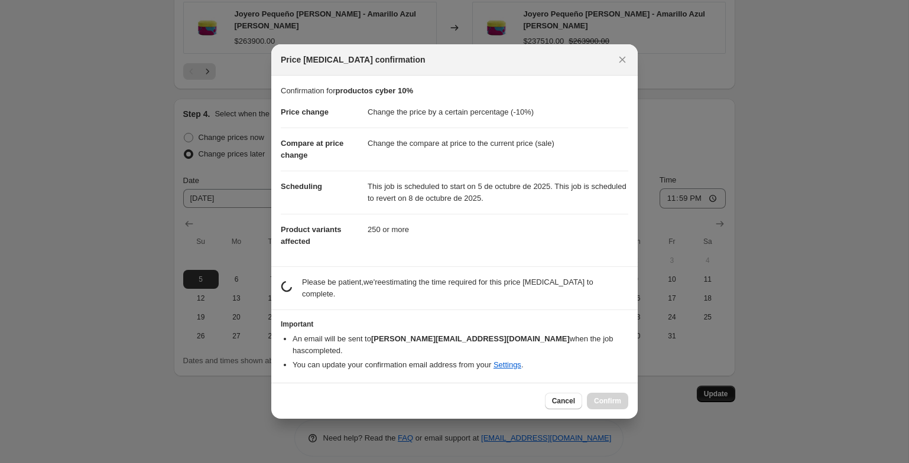
scroll to position [0, 0]
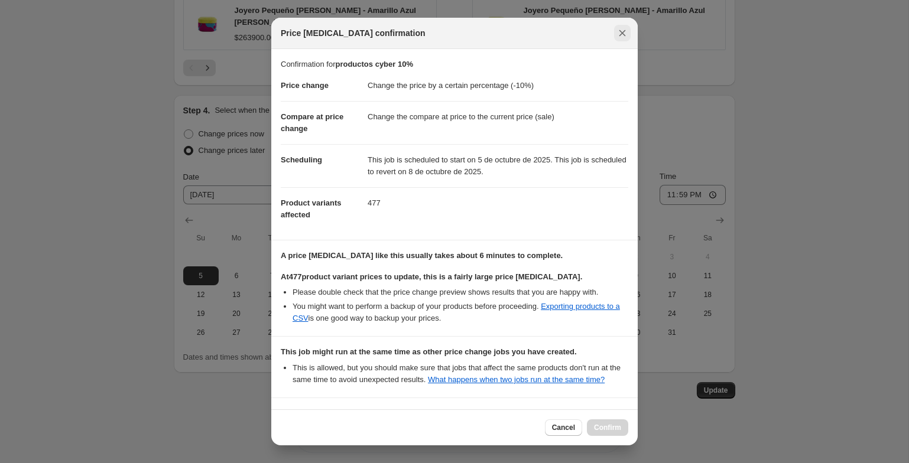
click at [621, 38] on icon "Close" at bounding box center [622, 33] width 12 height 12
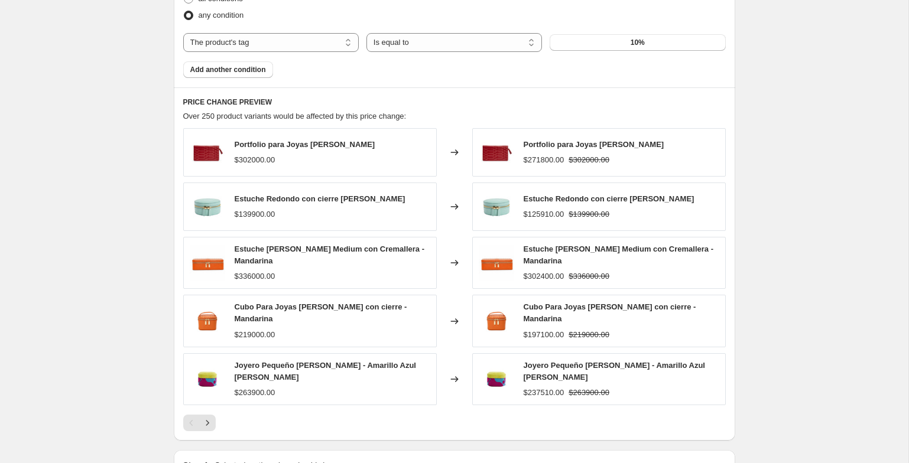
scroll to position [1129, 0]
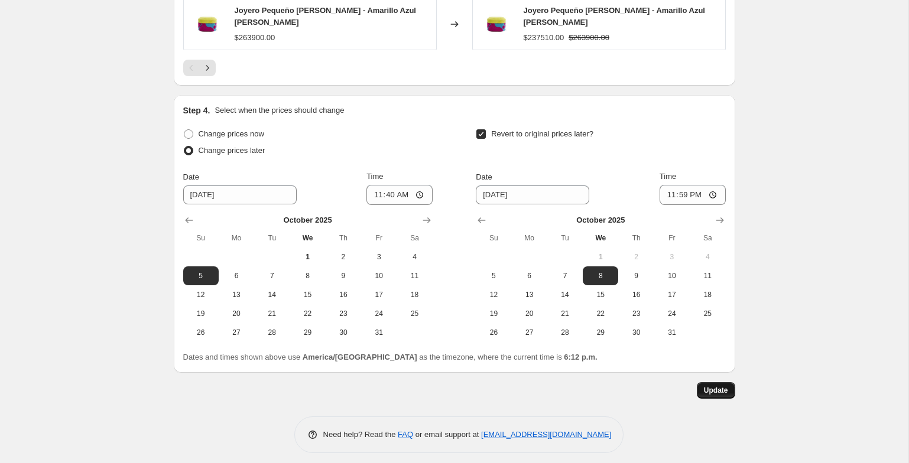
click at [707, 386] on span "Update" at bounding box center [716, 390] width 24 height 9
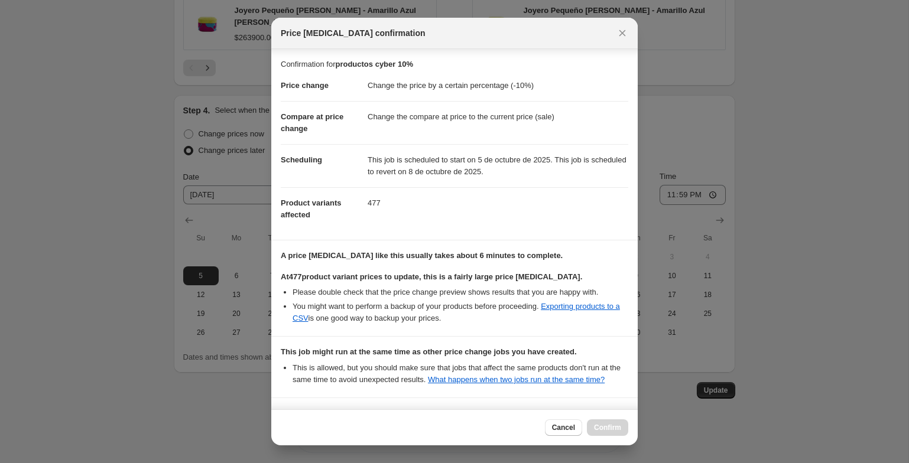
scroll to position [109, 0]
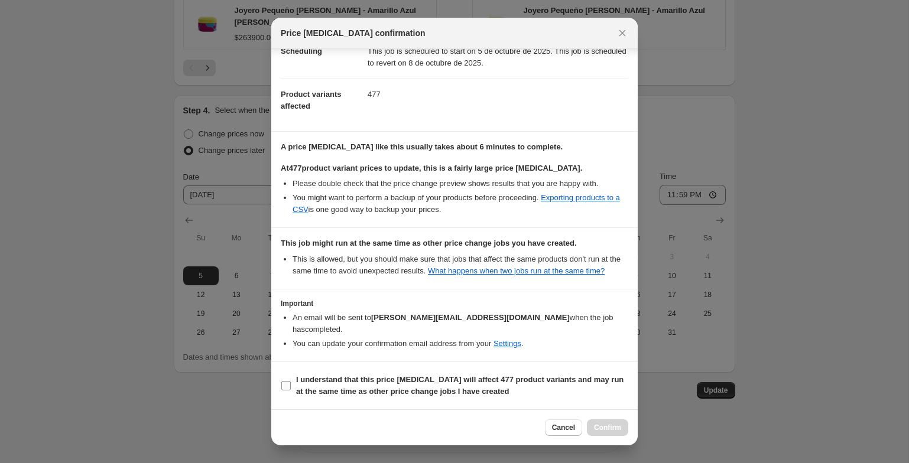
click at [388, 389] on b "I understand that this price [MEDICAL_DATA] will affect 477 product variants an…" at bounding box center [459, 385] width 327 height 21
click at [291, 389] on input "I understand that this price [MEDICAL_DATA] will affect 477 product variants an…" at bounding box center [285, 385] width 9 height 9
checkbox input "true"
click at [600, 427] on span "Confirm" at bounding box center [607, 427] width 27 height 9
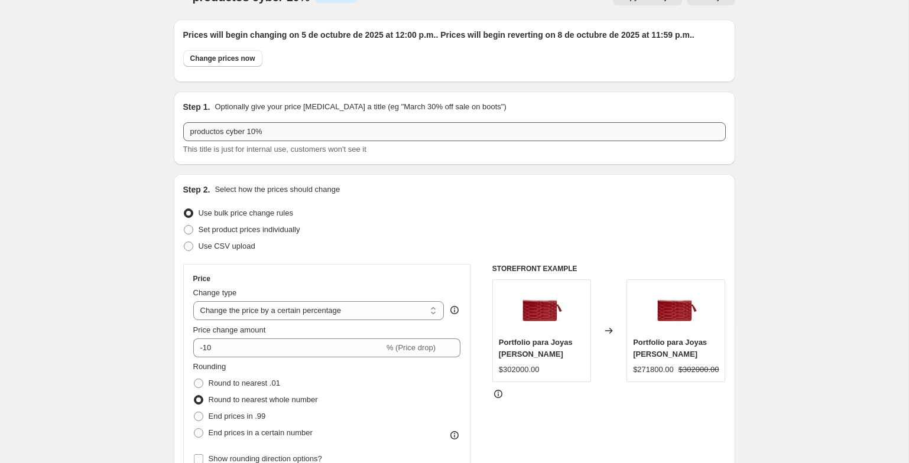
scroll to position [0, 0]
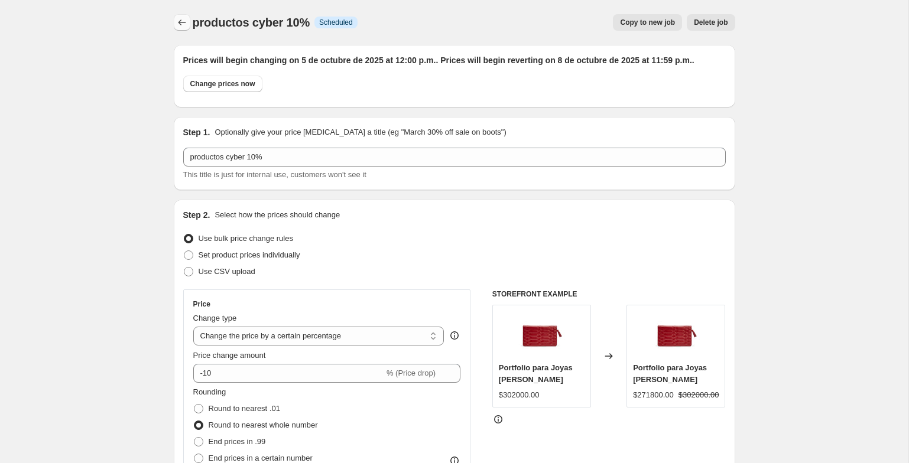
click at [176, 24] on icon "Price change jobs" at bounding box center [182, 23] width 12 height 12
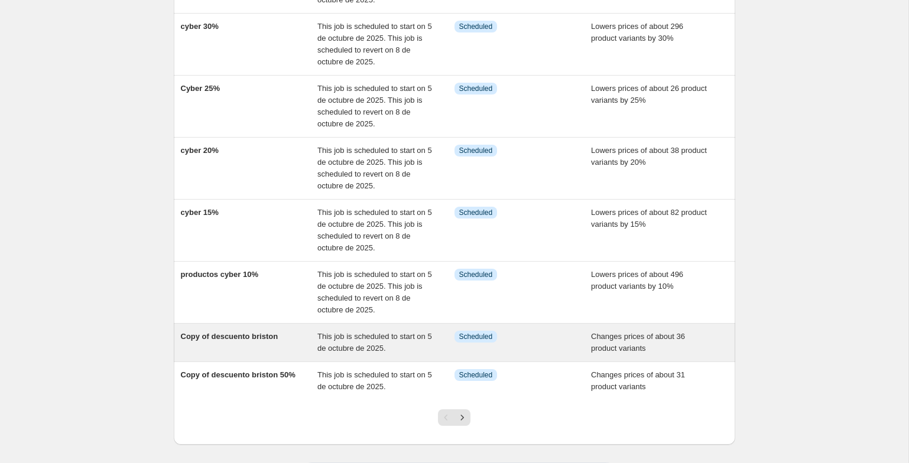
scroll to position [285, 0]
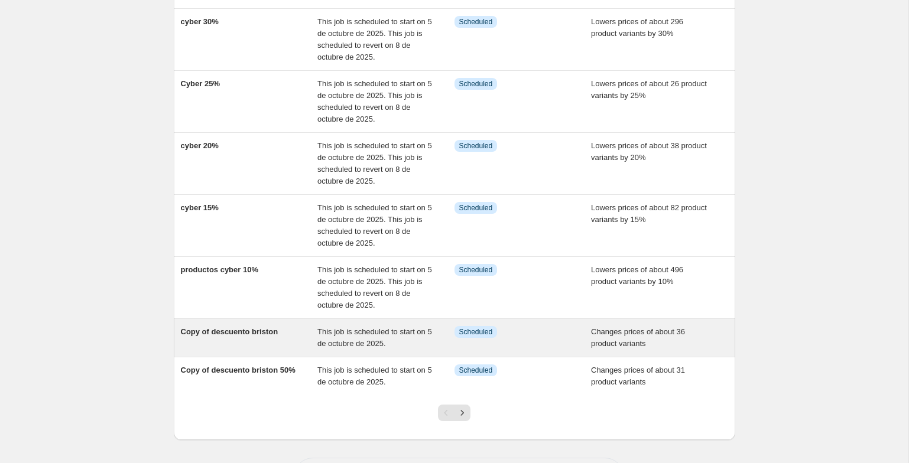
click at [341, 344] on span "This job is scheduled to start on 5 de octubre de 2025." at bounding box center [374, 337] width 115 height 21
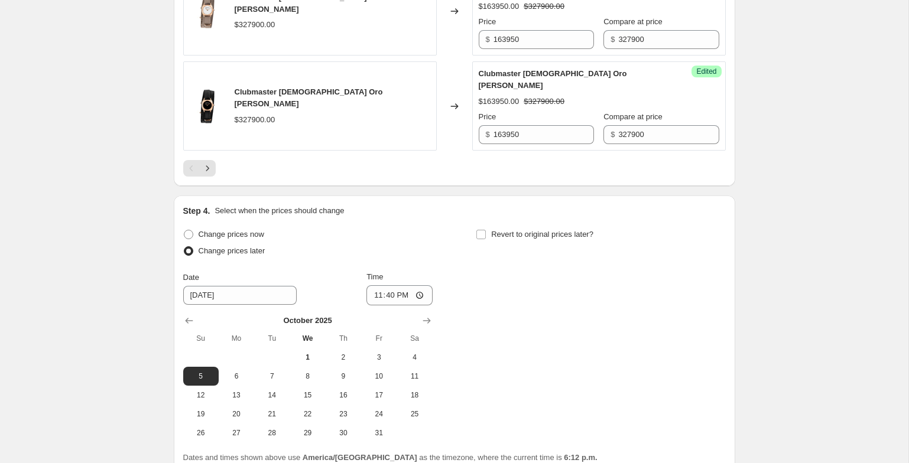
scroll to position [2216, 0]
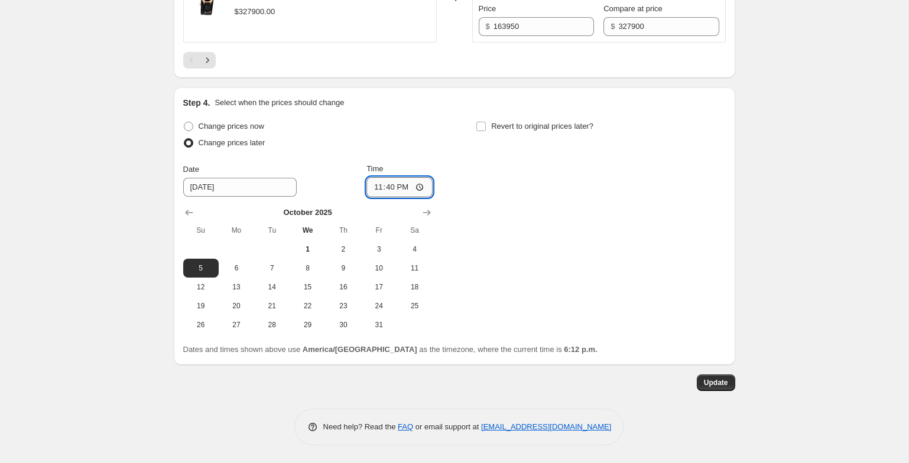
click at [406, 187] on input "23:40" at bounding box center [399, 187] width 66 height 20
type input "11:40"
click at [326, 158] on div "Change prices now Change prices later Date [DATE] Time 11:40 [DATE] Su Mo Tu We…" at bounding box center [307, 226] width 249 height 216
click at [496, 134] on div "Revert to original prices later?" at bounding box center [600, 135] width 249 height 35
click at [497, 132] on span "Revert to original prices later?" at bounding box center [542, 127] width 102 height 12
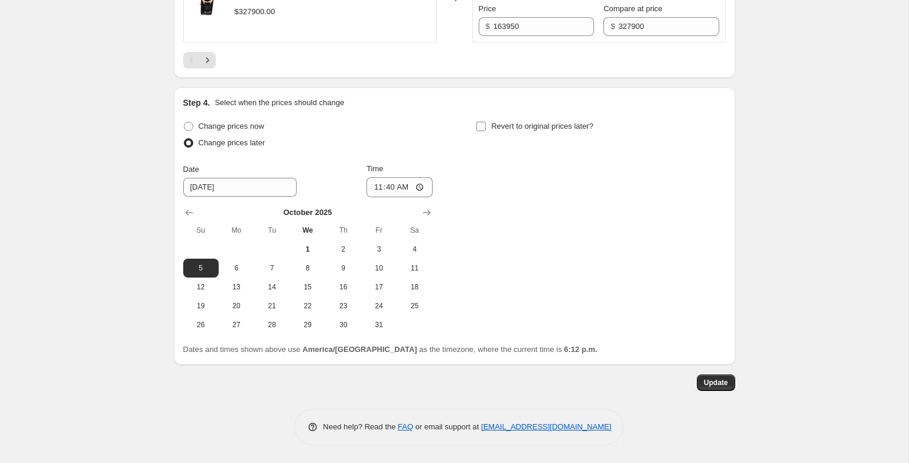
click at [486, 131] on input "Revert to original prices later?" at bounding box center [480, 126] width 9 height 9
checkbox input "true"
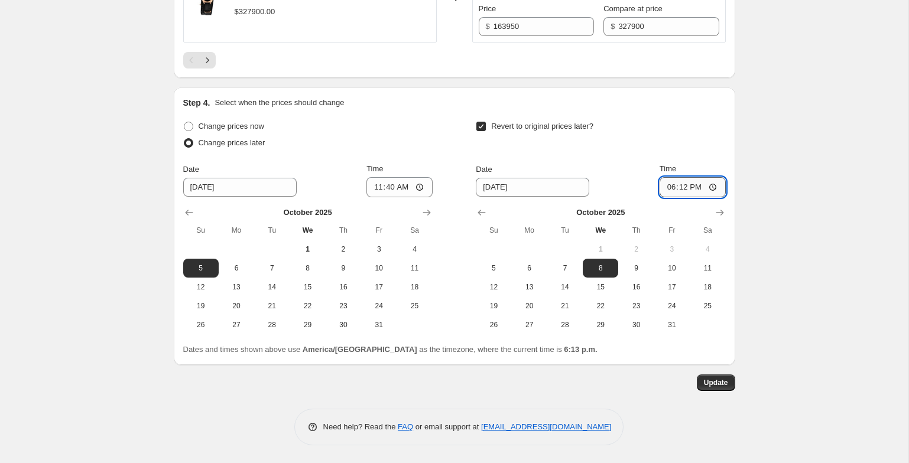
click at [683, 188] on input "18:12" at bounding box center [692, 187] width 66 height 20
click at [681, 187] on input "18:12" at bounding box center [692, 187] width 66 height 20
click at [675, 188] on input "18:12" at bounding box center [692, 187] width 66 height 20
click at [665, 193] on input "18:12" at bounding box center [692, 187] width 66 height 20
click at [664, 187] on input "18:12" at bounding box center [692, 187] width 66 height 20
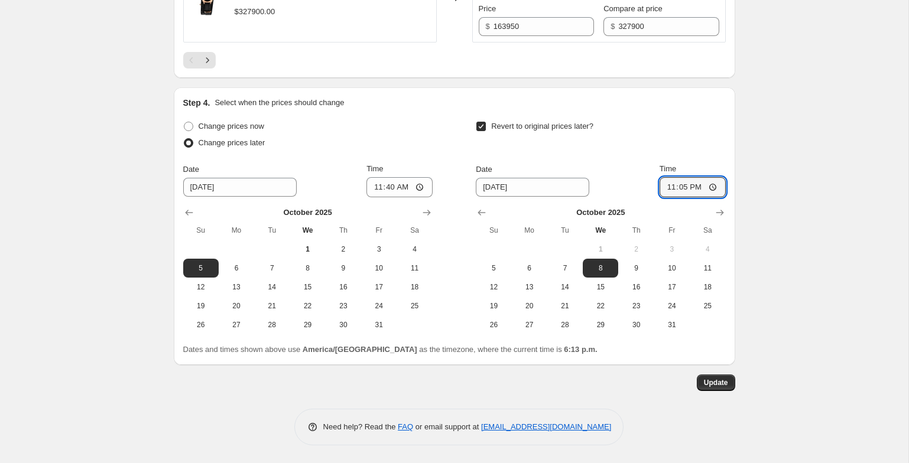
type input "23:59"
click at [706, 382] on span "Update" at bounding box center [716, 382] width 24 height 9
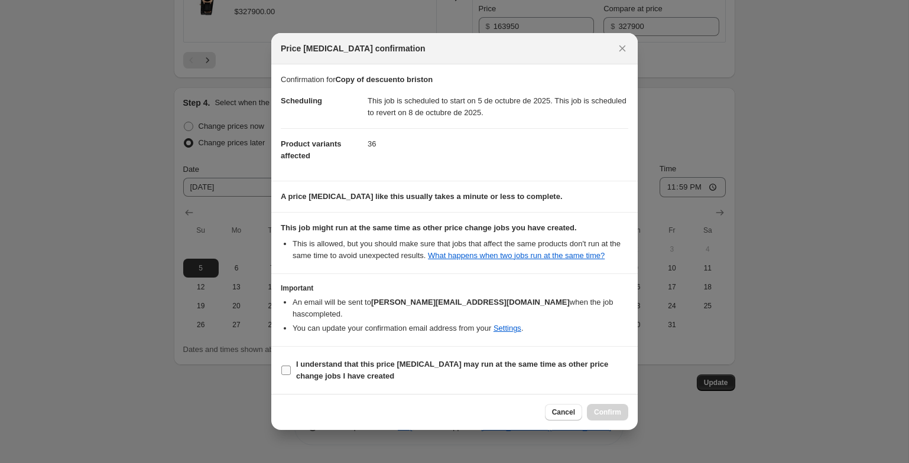
click at [503, 378] on span "I understand that this price [MEDICAL_DATA] may run at the same time as other p…" at bounding box center [462, 371] width 332 height 24
click at [291, 375] on input "I understand that this price [MEDICAL_DATA] may run at the same time as other p…" at bounding box center [285, 370] width 9 height 9
checkbox input "true"
click at [610, 421] on div "Cancel Confirm" at bounding box center [454, 412] width 366 height 36
click at [612, 415] on span "Confirm" at bounding box center [607, 412] width 27 height 9
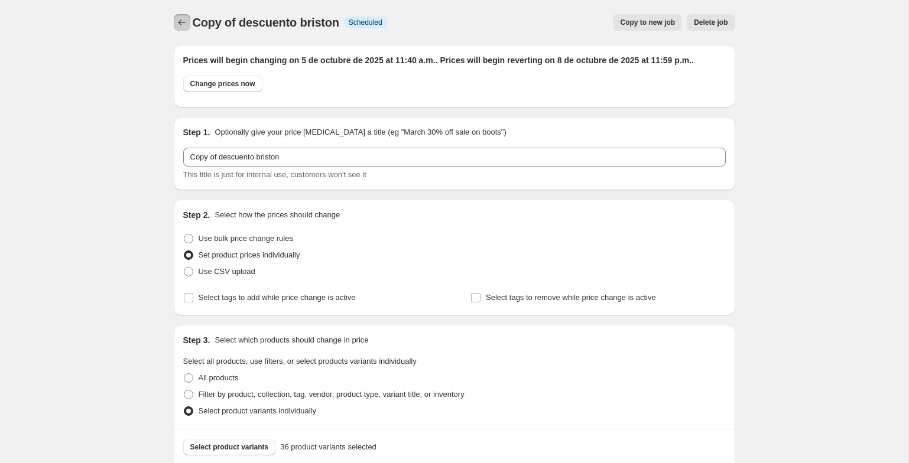
click at [184, 17] on button "Price change jobs" at bounding box center [182, 22] width 17 height 17
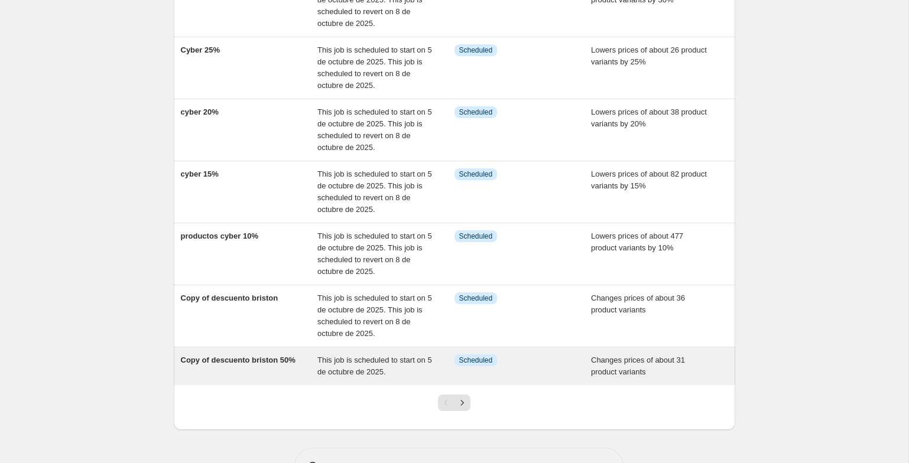
scroll to position [319, 0]
click at [375, 357] on span "This job is scheduled to start on 5 de octubre de 2025." at bounding box center [374, 366] width 115 height 21
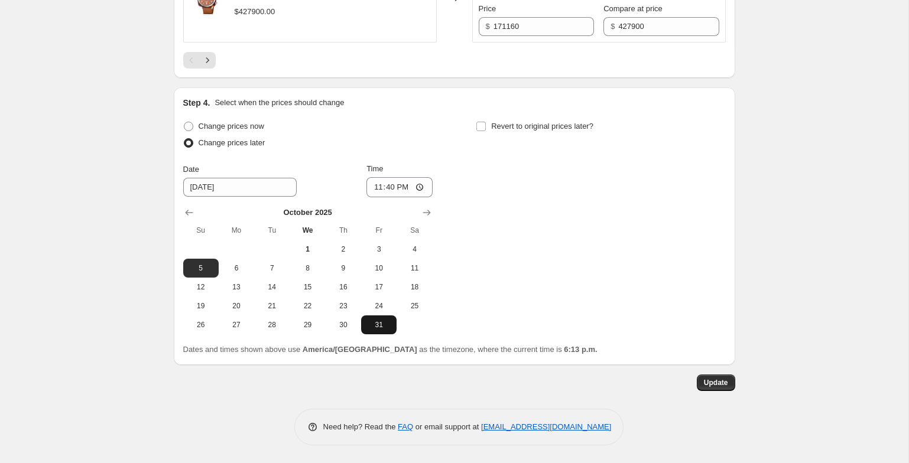
scroll to position [2263, 0]
click at [494, 123] on span "Revert to original prices later?" at bounding box center [542, 126] width 102 height 9
click at [486, 123] on input "Revert to original prices later?" at bounding box center [480, 126] width 9 height 9
checkbox input "true"
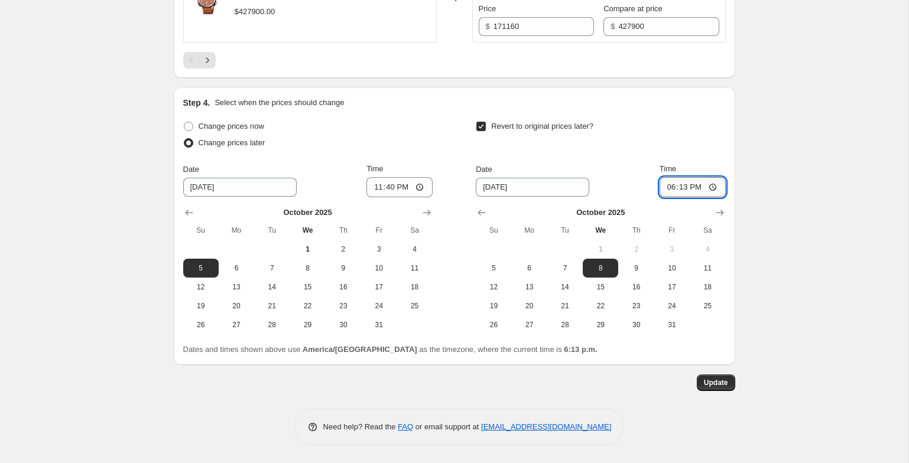
click at [665, 189] on input "18:13" at bounding box center [692, 187] width 66 height 20
type input "23:59"
click at [396, 188] on input "23:40" at bounding box center [399, 187] width 66 height 20
type input "11:40"
click at [731, 386] on button "Update" at bounding box center [716, 383] width 38 height 17
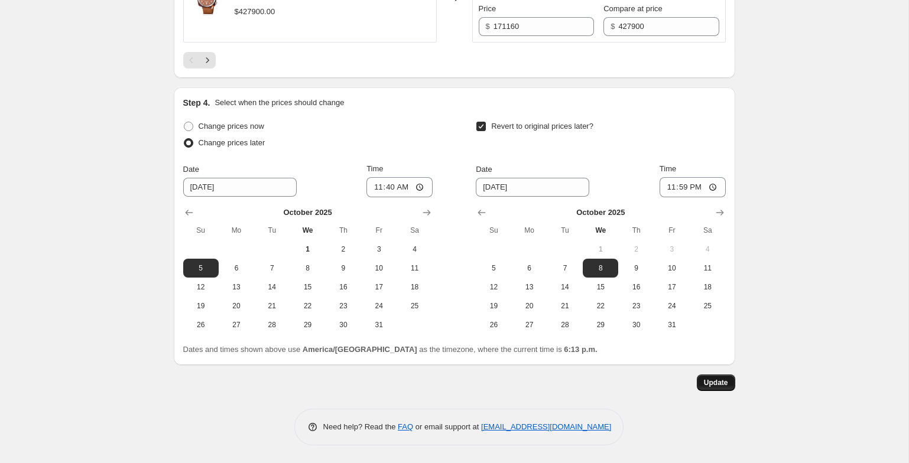
scroll to position [0, 0]
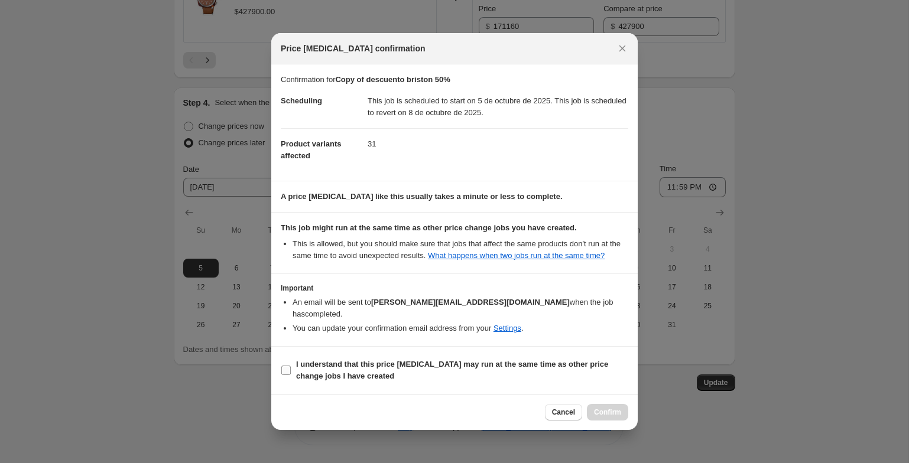
click at [504, 367] on b "I understand that this price [MEDICAL_DATA] may run at the same time as other p…" at bounding box center [452, 370] width 312 height 21
click at [291, 367] on input "I understand that this price [MEDICAL_DATA] may run at the same time as other p…" at bounding box center [285, 370] width 9 height 9
checkbox input "true"
click at [605, 402] on div "Cancel Confirm" at bounding box center [454, 412] width 366 height 36
click at [610, 408] on span "Confirm" at bounding box center [607, 412] width 27 height 9
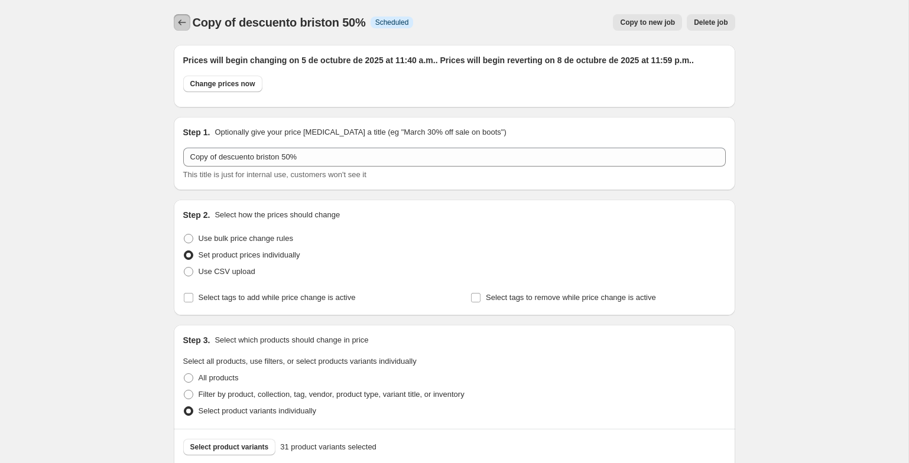
click at [185, 26] on icon "Price change jobs" at bounding box center [182, 23] width 12 height 12
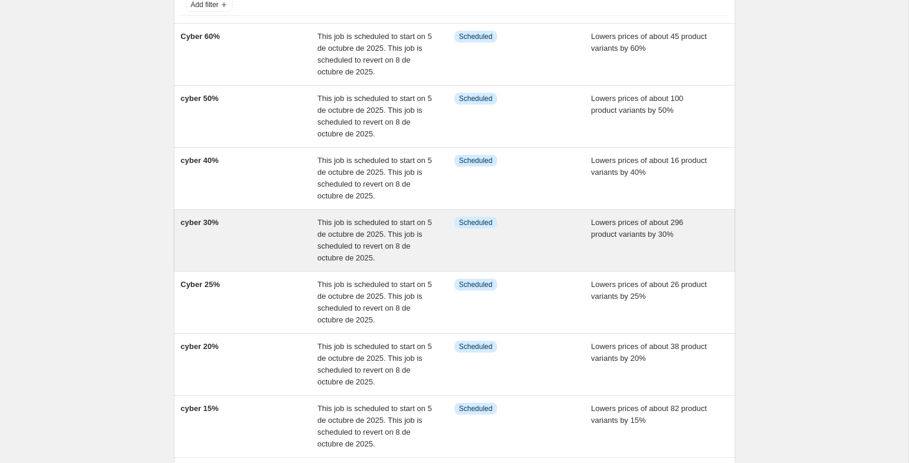
scroll to position [382, 0]
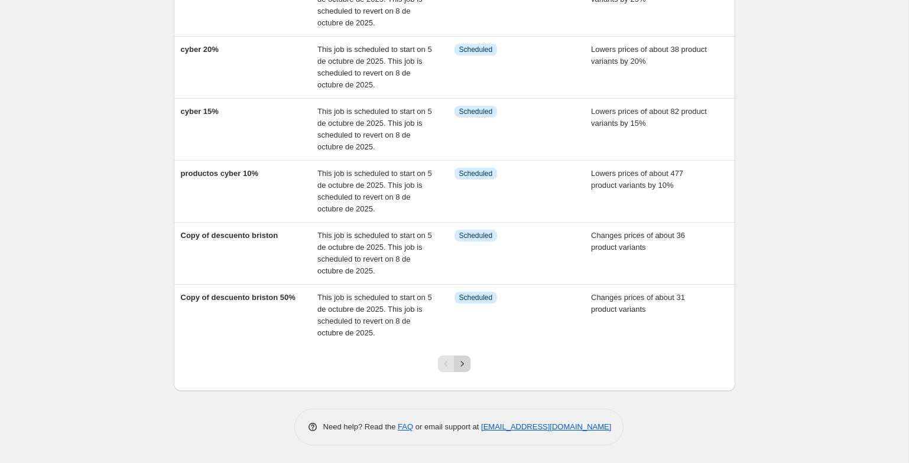
click at [467, 364] on button "Next" at bounding box center [462, 364] width 17 height 17
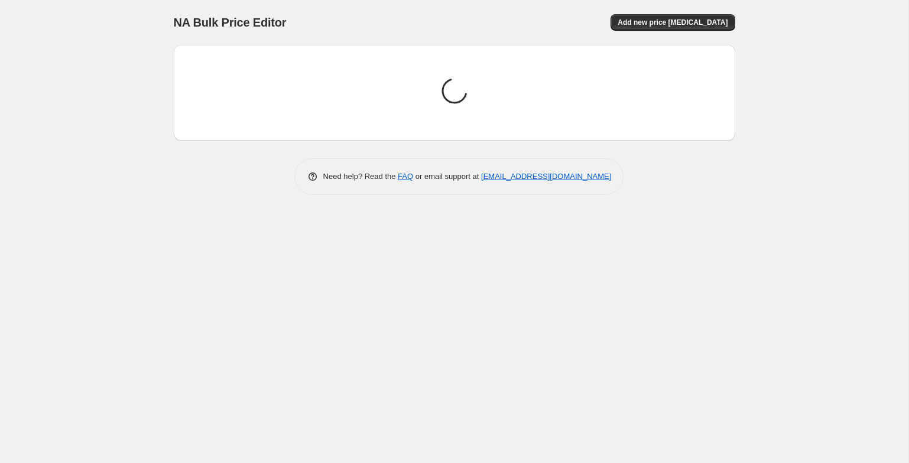
scroll to position [0, 0]
